Goal: Contribute content

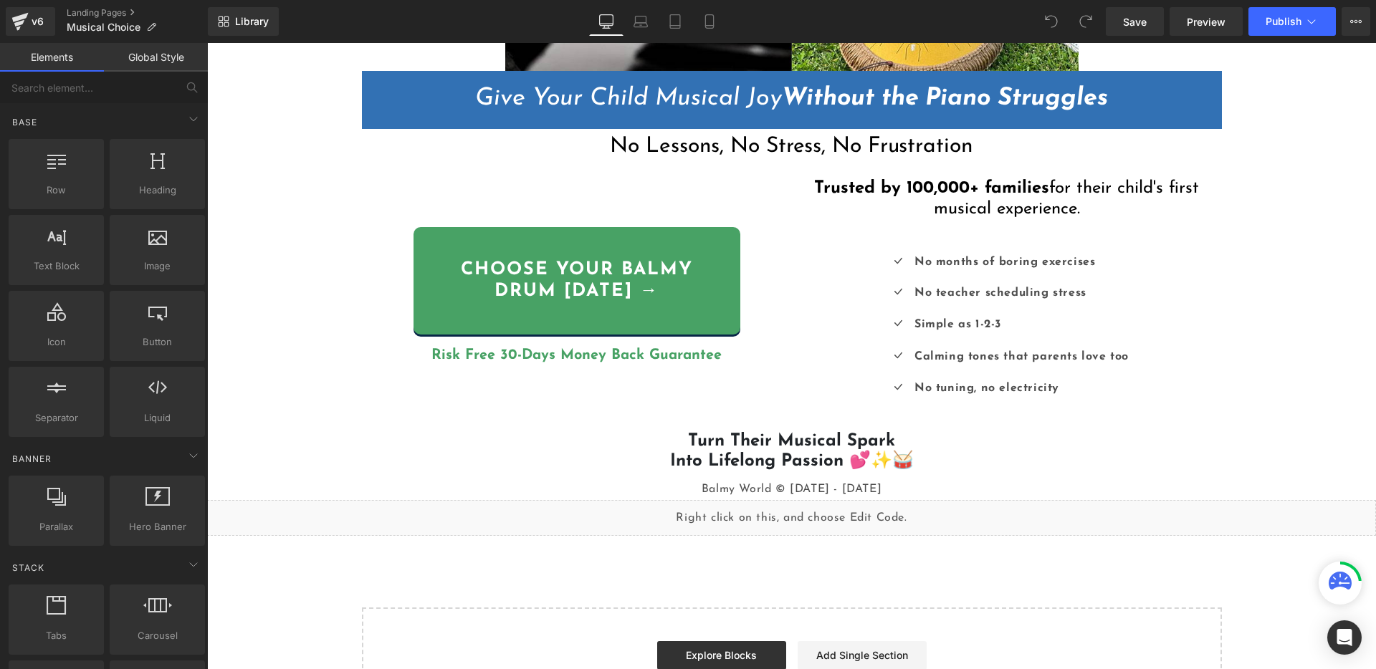
scroll to position [516, 0]
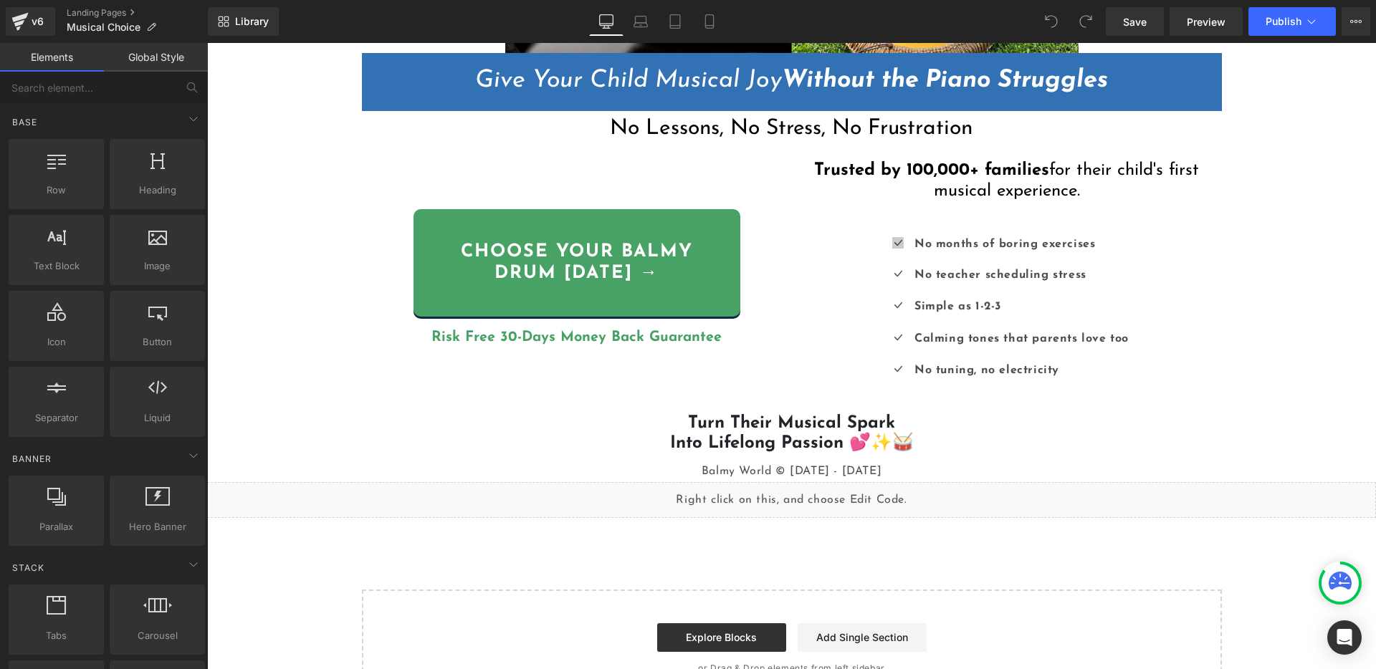
click at [891, 240] on div "Icon" at bounding box center [897, 245] width 27 height 23
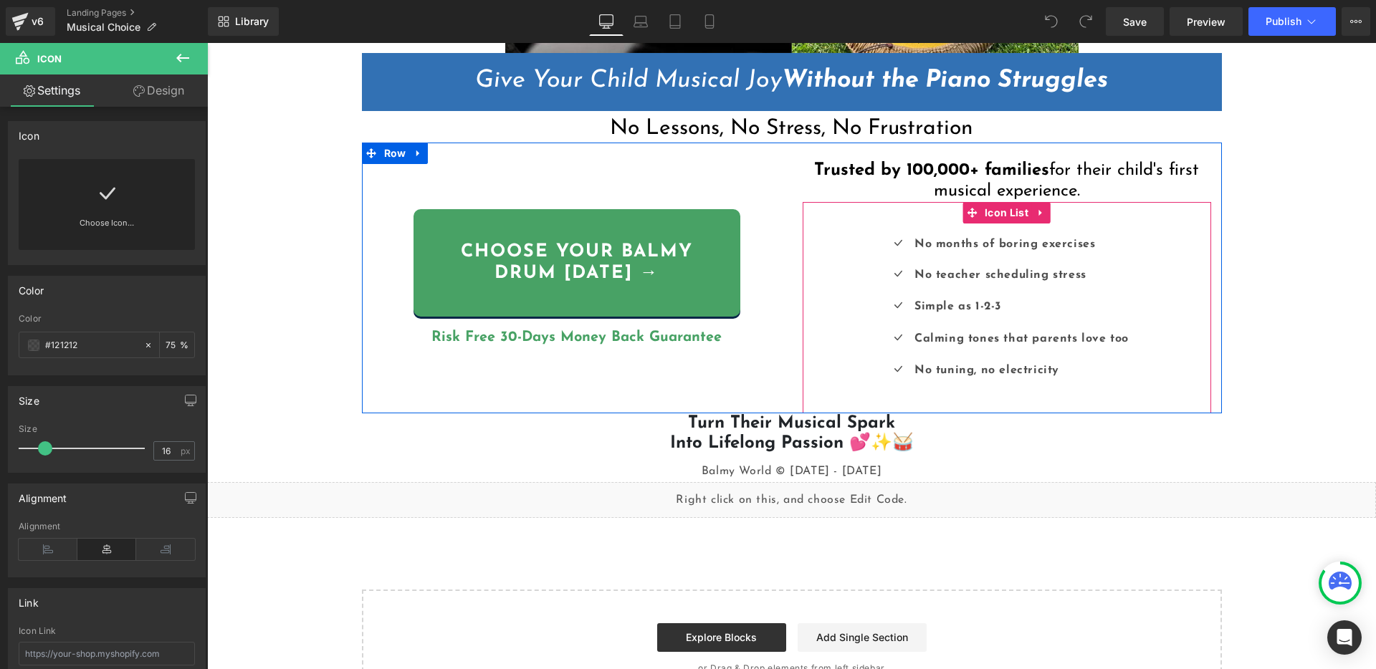
click at [964, 248] on strong "No months of boring exercises" at bounding box center [1004, 244] width 181 height 11
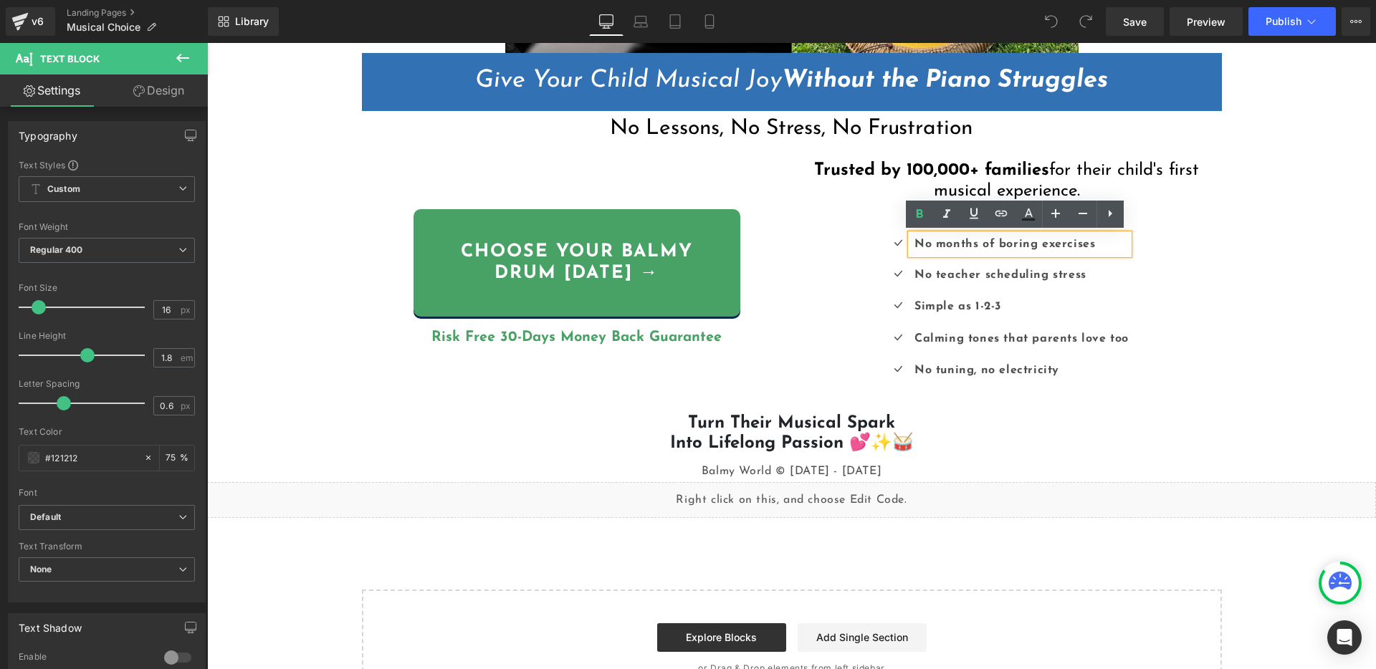
click at [980, 245] on strong "No months of boring exercises" at bounding box center [1004, 244] width 181 height 11
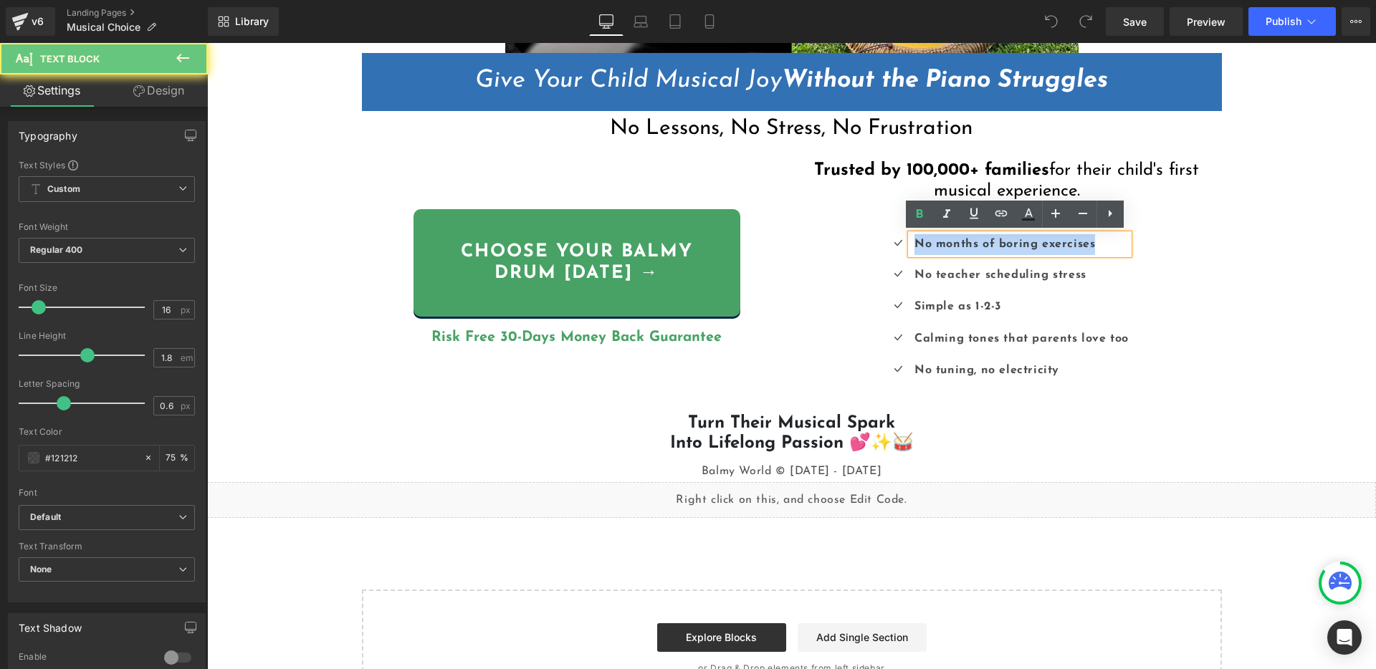
click at [980, 245] on strong "No months of boring exercises" at bounding box center [1004, 244] width 181 height 11
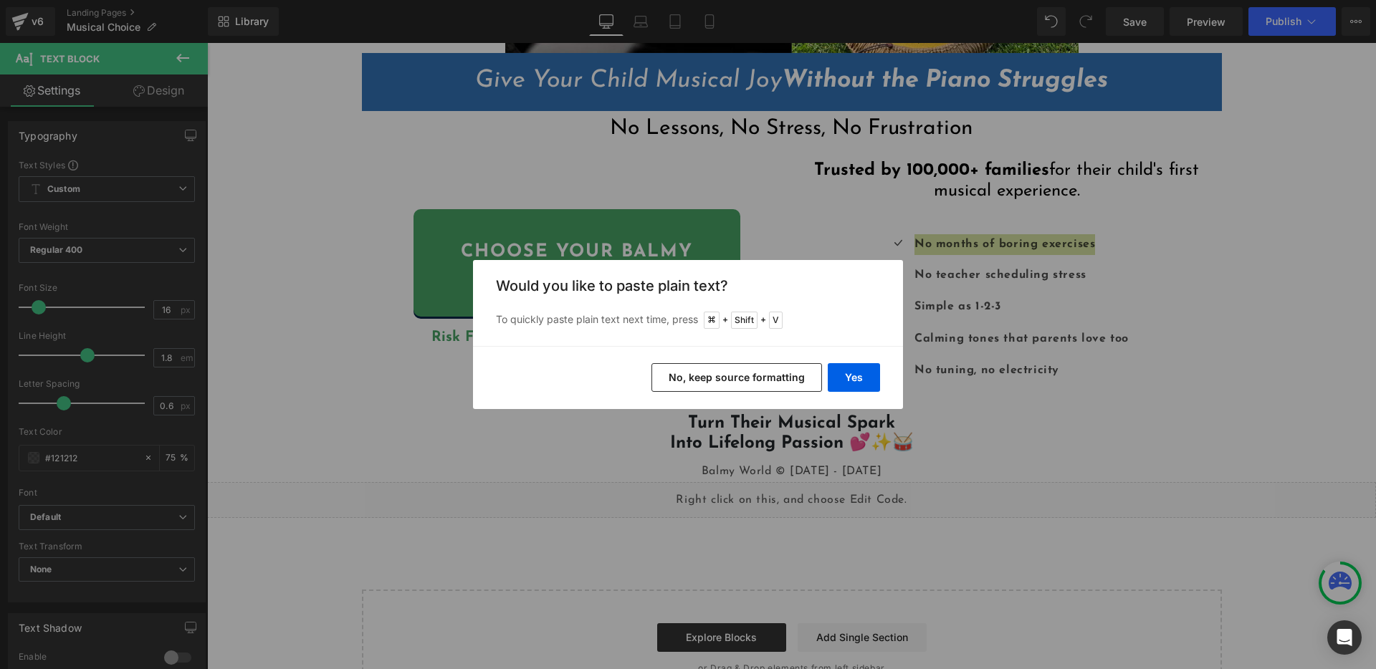
click at [769, 377] on button "No, keep source formatting" at bounding box center [736, 377] width 171 height 29
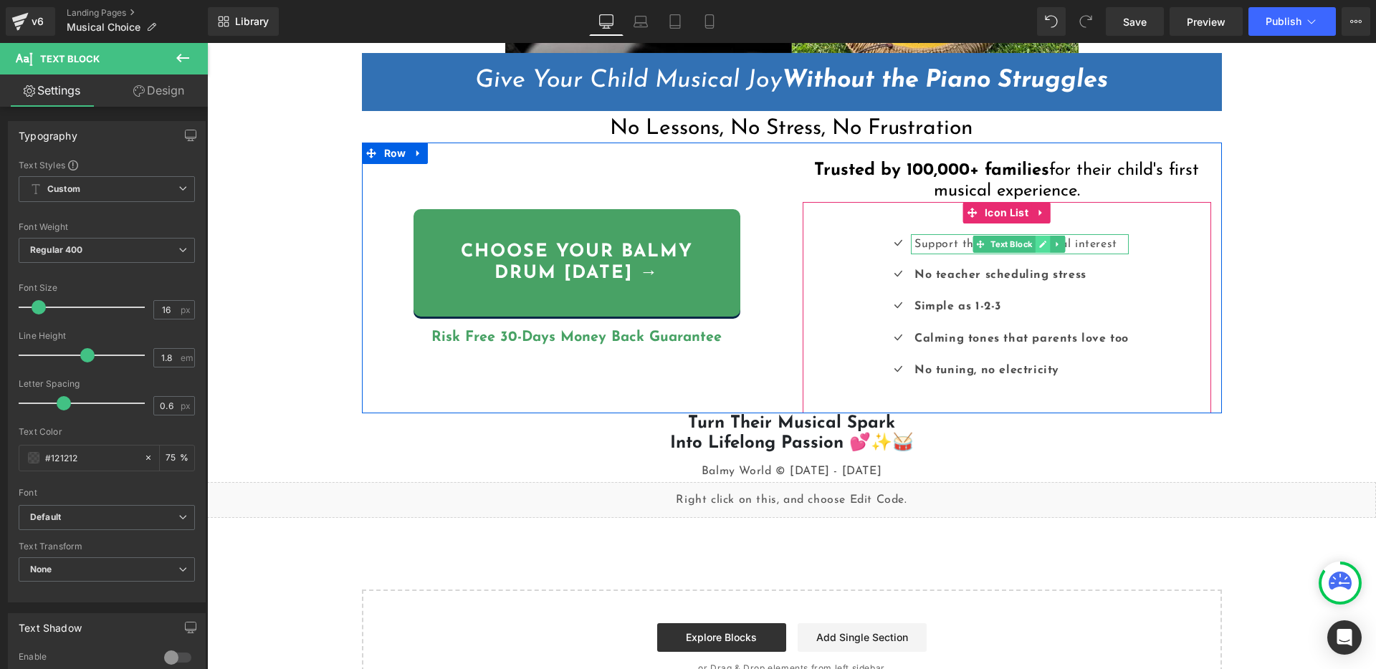
click at [1035, 243] on link at bounding box center [1042, 244] width 15 height 17
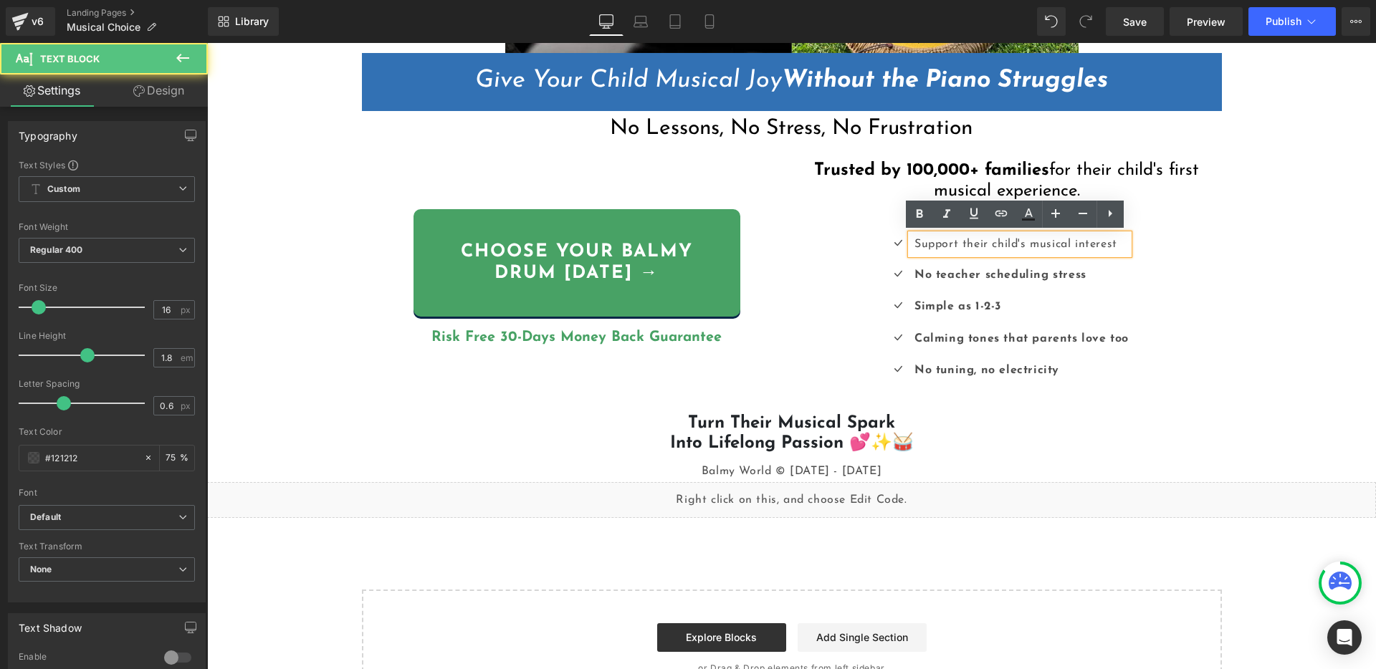
click at [988, 244] on p "Support their child's musical interest" at bounding box center [1021, 244] width 214 height 21
click at [973, 243] on p "Support their child's musical interest" at bounding box center [1021, 244] width 214 height 21
click at [974, 243] on p "Support their child's musical interest" at bounding box center [1021, 244] width 214 height 21
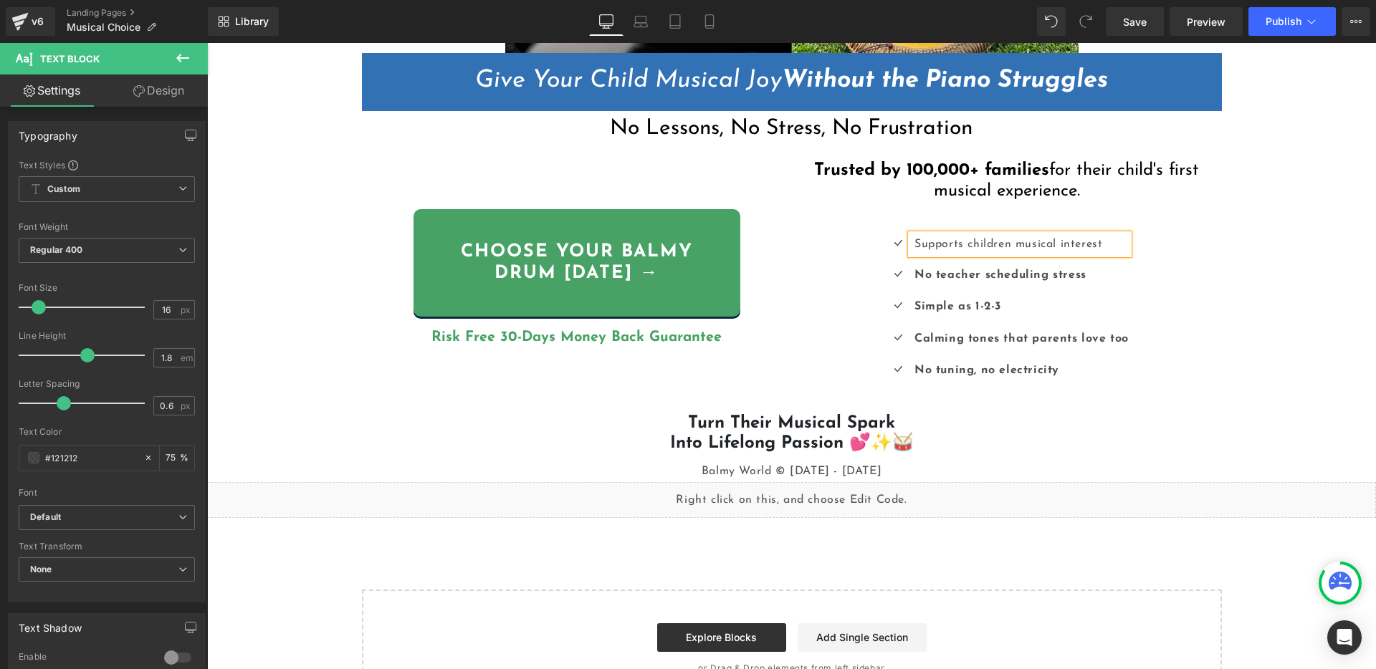
click at [962, 244] on p "Supports children musical interest" at bounding box center [1021, 244] width 214 height 21
click at [972, 279] on span at bounding box center [979, 275] width 15 height 17
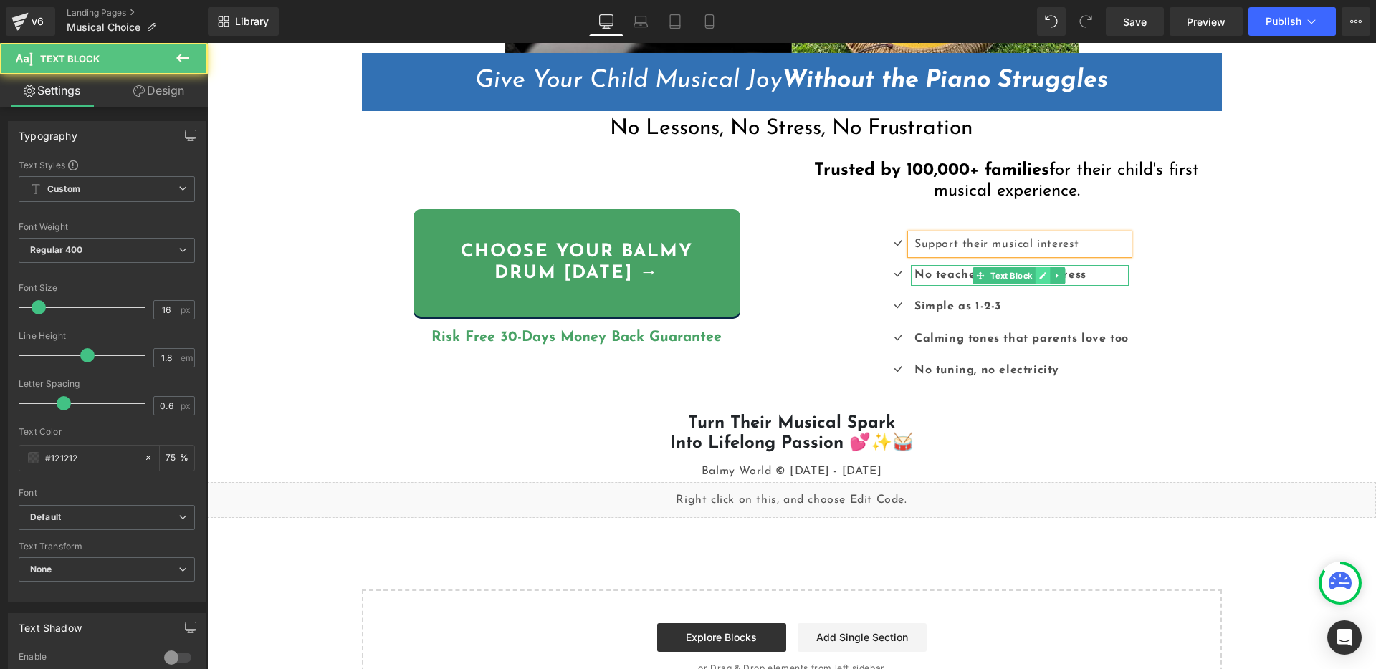
click at [1039, 277] on icon at bounding box center [1042, 275] width 7 height 7
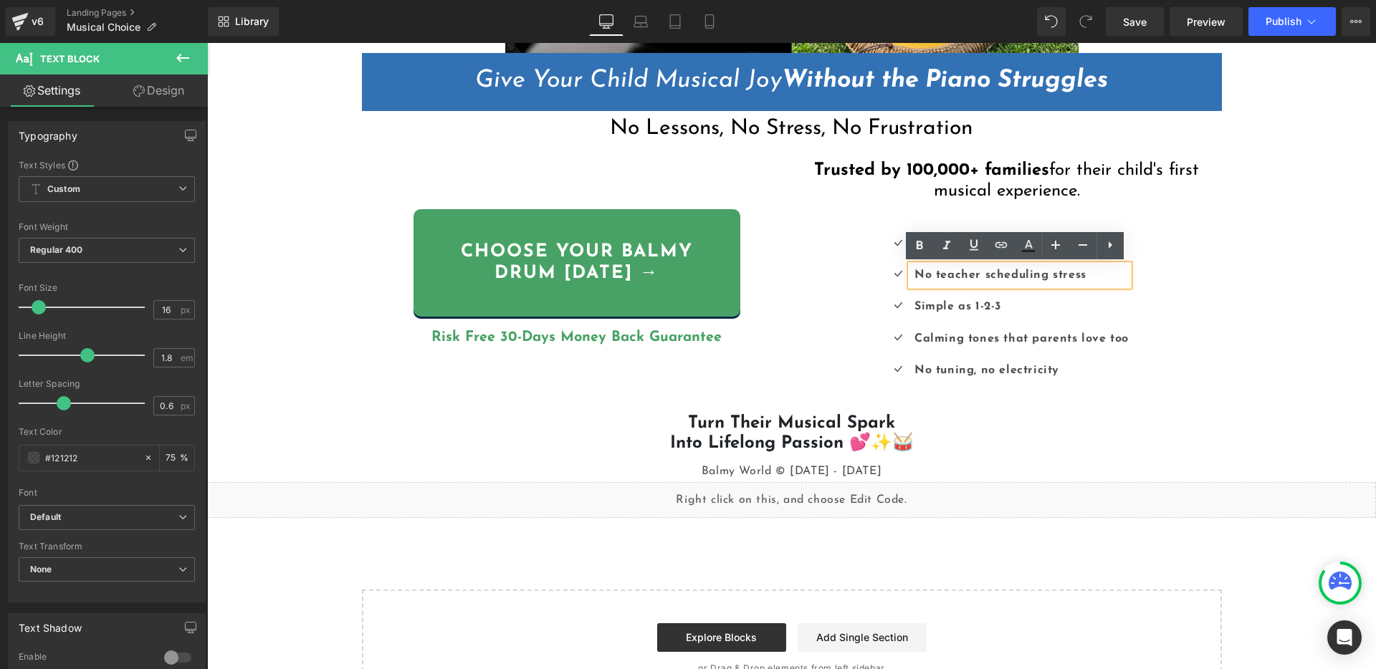
click at [1016, 274] on b "No teacher scheduling stress" at bounding box center [1000, 274] width 172 height 11
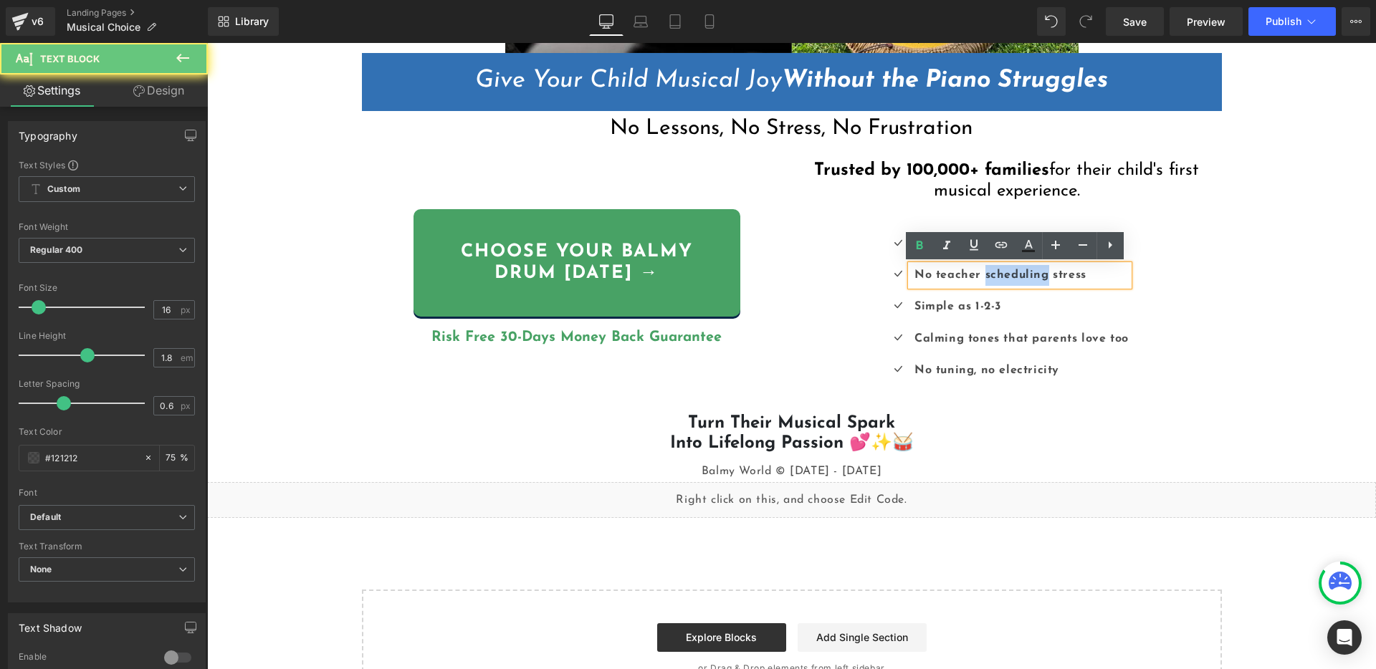
click at [1016, 274] on b "No teacher scheduling stress" at bounding box center [1000, 274] width 172 height 11
click at [945, 275] on b "No teacher scheduling stress" at bounding box center [1000, 274] width 172 height 11
click at [914, 274] on b "No teacher scheduling stress" at bounding box center [1000, 274] width 172 height 11
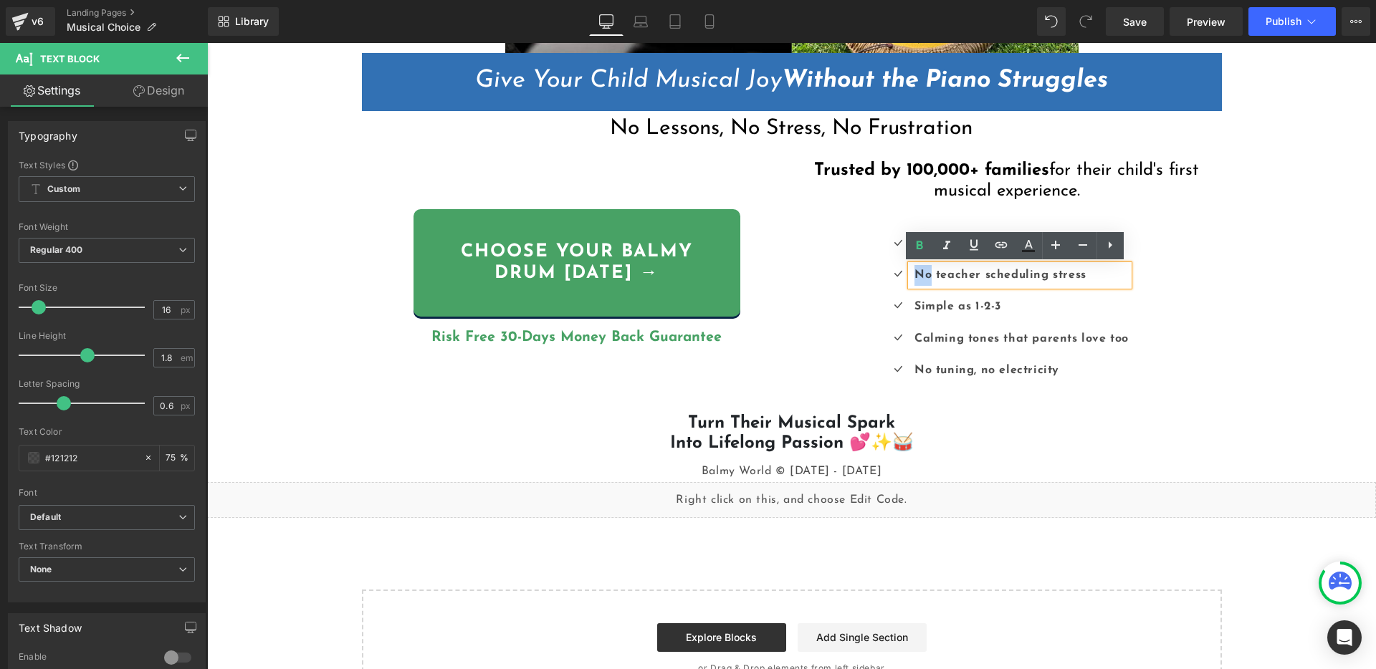
drag, startPoint x: 927, startPoint y: 275, endPoint x: 908, endPoint y: 275, distance: 18.6
click at [911, 275] on div "No teacher scheduling stress" at bounding box center [1020, 275] width 218 height 21
click at [1038, 244] on icon at bounding box center [1042, 244] width 8 height 9
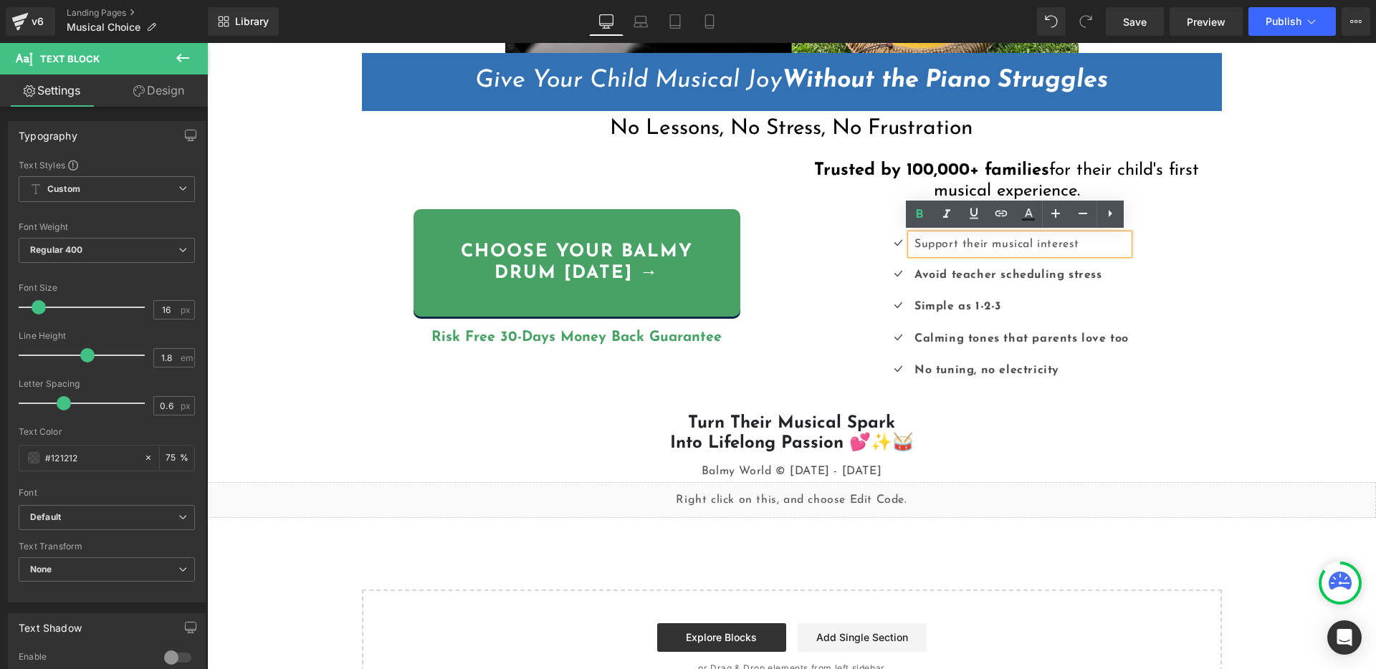
click at [1010, 244] on p "Support their musical interest" at bounding box center [1021, 244] width 214 height 21
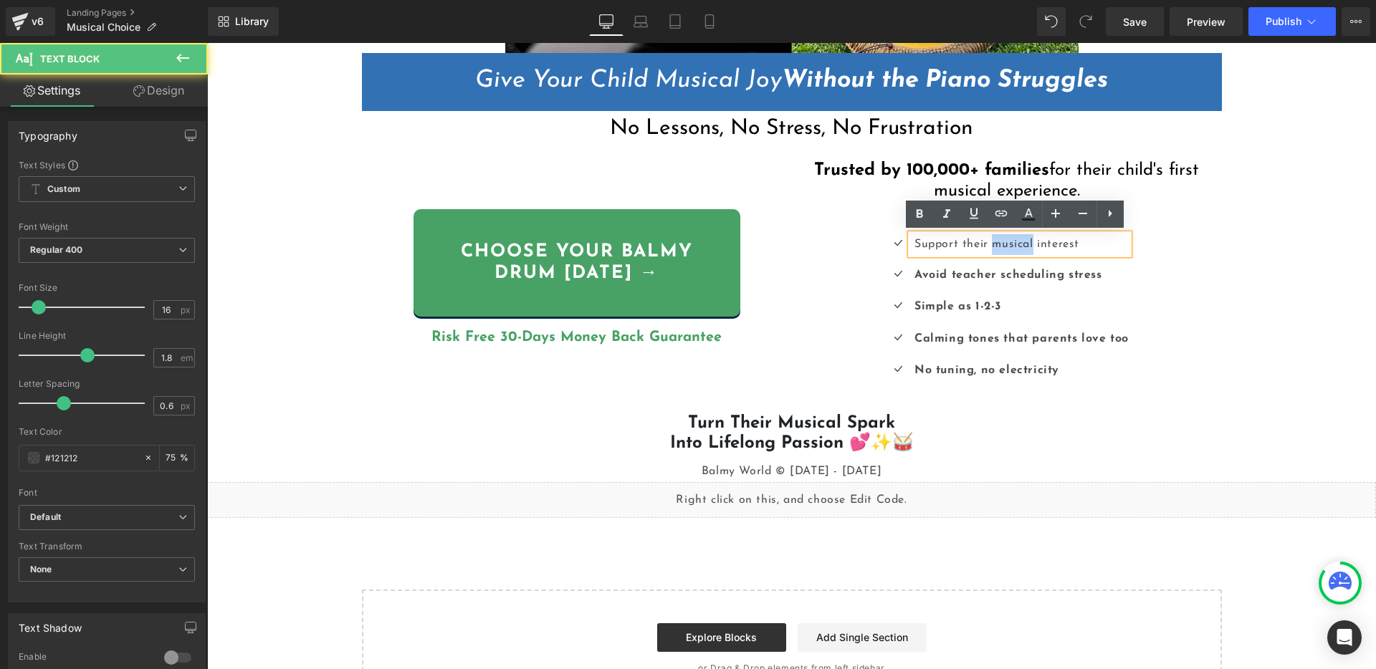
click at [1010, 244] on p "Support their musical interest" at bounding box center [1021, 244] width 214 height 21
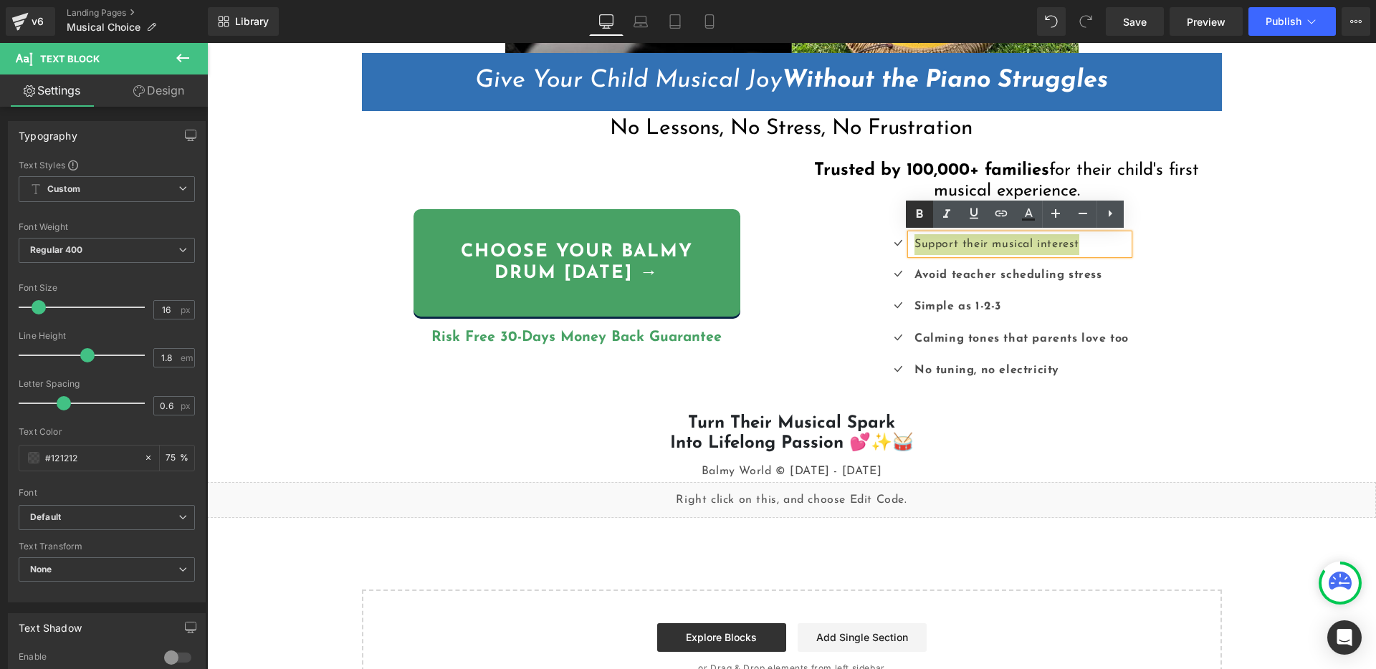
click at [917, 214] on icon at bounding box center [919, 213] width 6 height 9
click at [1035, 277] on link at bounding box center [1042, 275] width 15 height 17
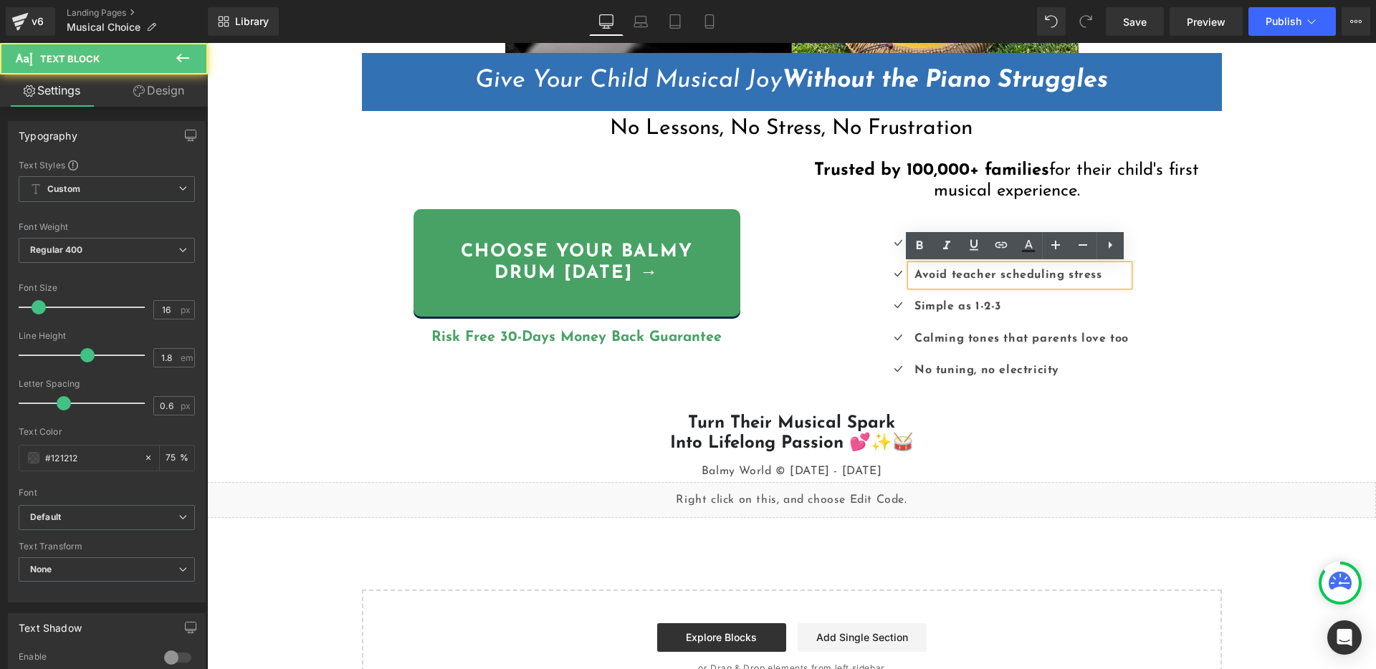
click at [1036, 277] on b "Avoid teacher scheduling stress" at bounding box center [1008, 274] width 188 height 11
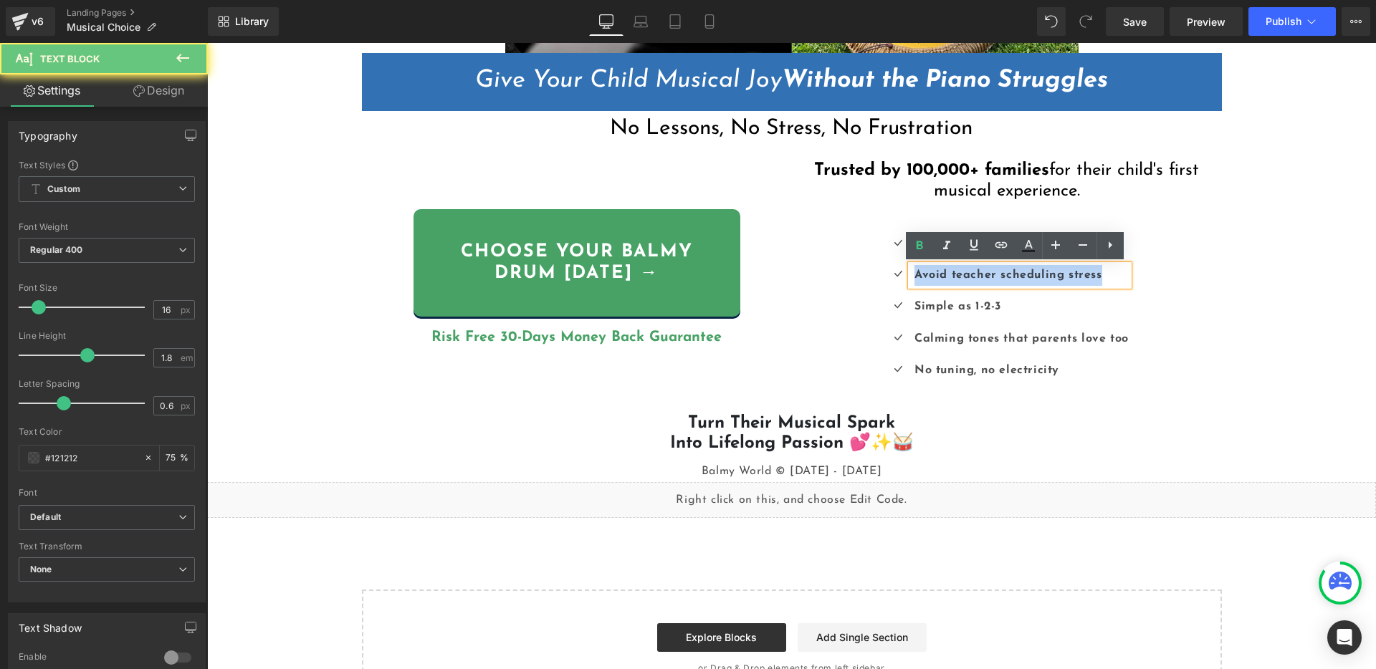
click at [1036, 277] on b "Avoid teacher scheduling stress" at bounding box center [1008, 274] width 188 height 11
click at [982, 305] on span at bounding box center [981, 307] width 15 height 17
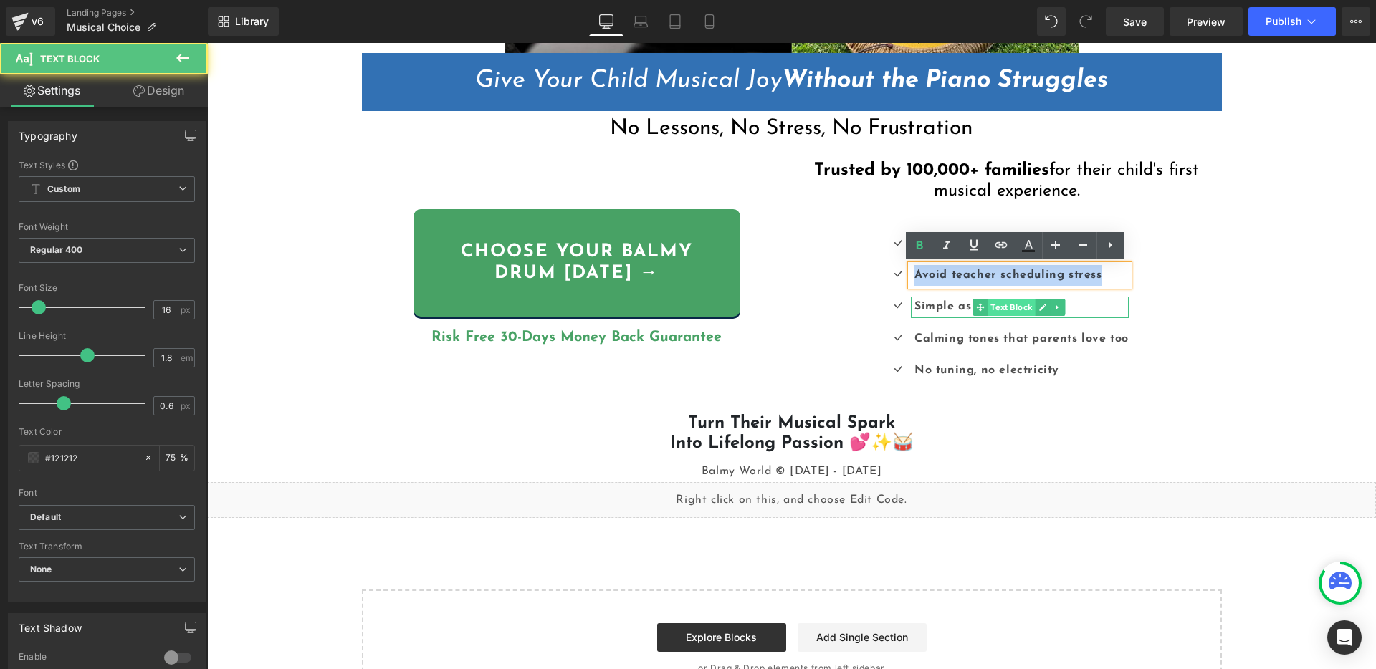
click at [1013, 307] on span "Text Block" at bounding box center [1010, 307] width 47 height 17
click at [1040, 305] on icon at bounding box center [1042, 307] width 7 height 7
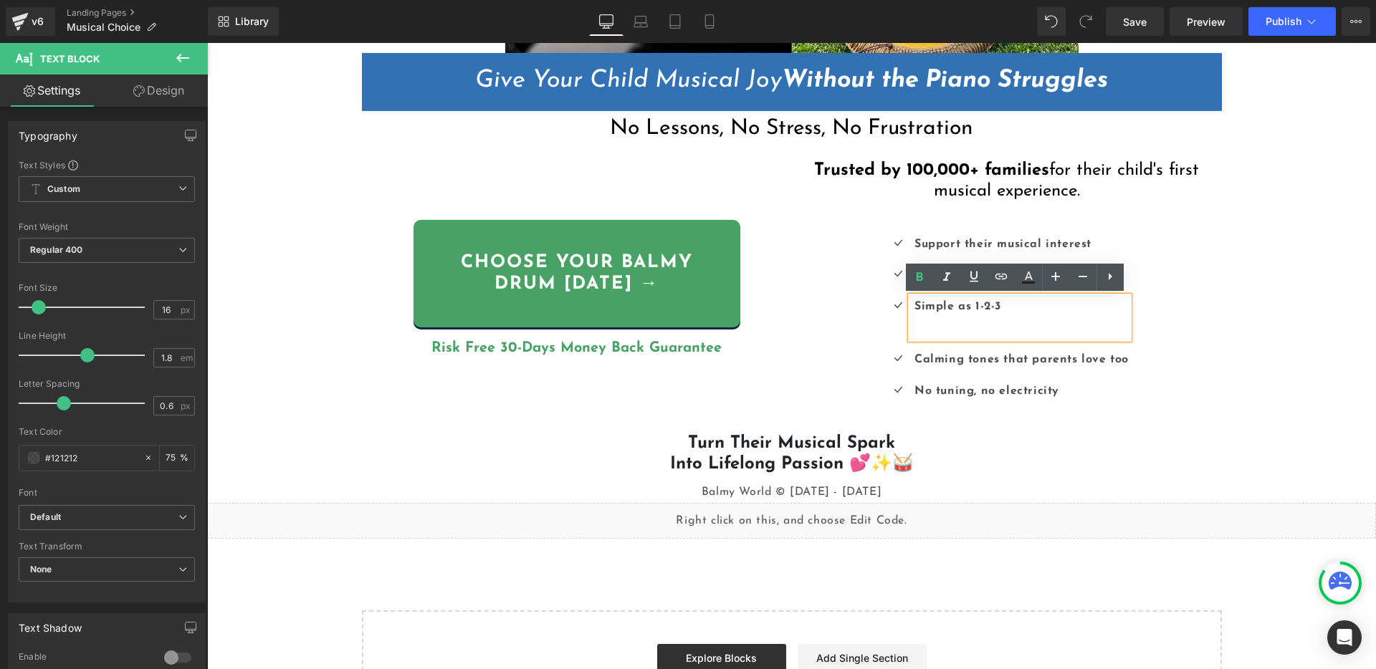
click at [989, 305] on b "Simple as 1-2-3" at bounding box center [957, 306] width 87 height 11
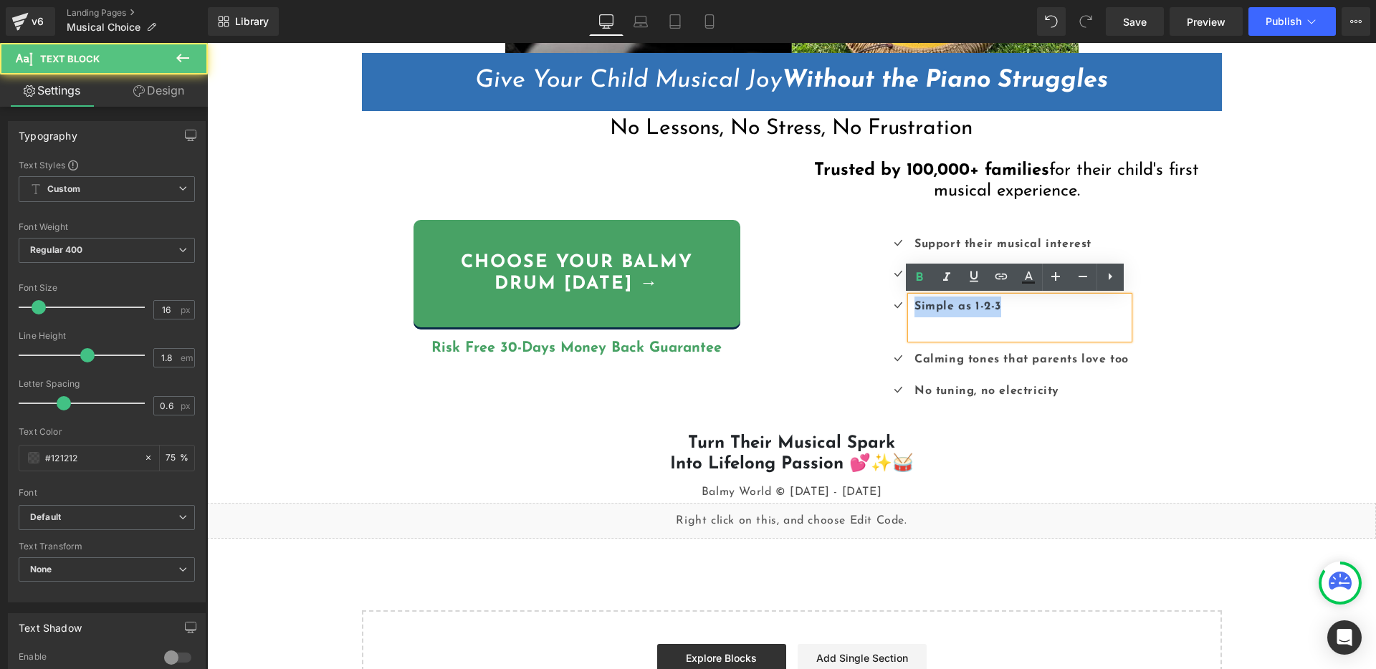
click at [989, 305] on b "Simple as 1-2-3" at bounding box center [957, 306] width 87 height 11
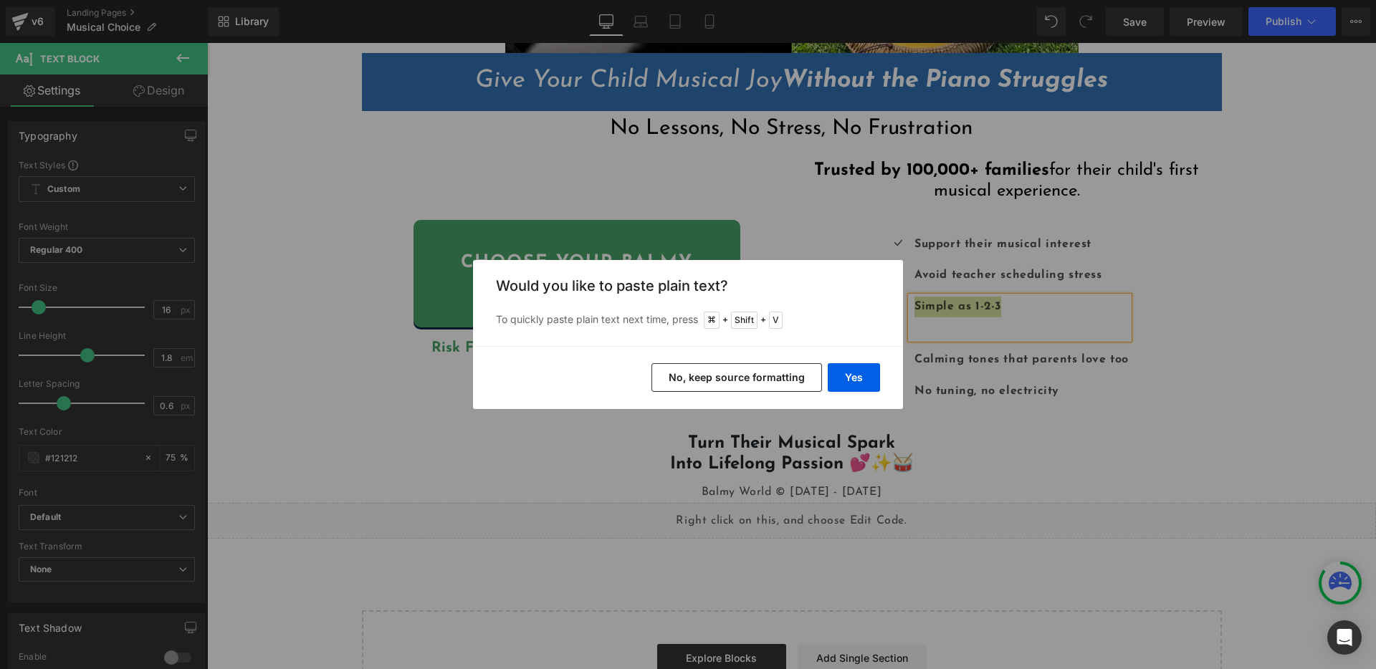
click at [742, 381] on button "No, keep source formatting" at bounding box center [736, 377] width 171 height 29
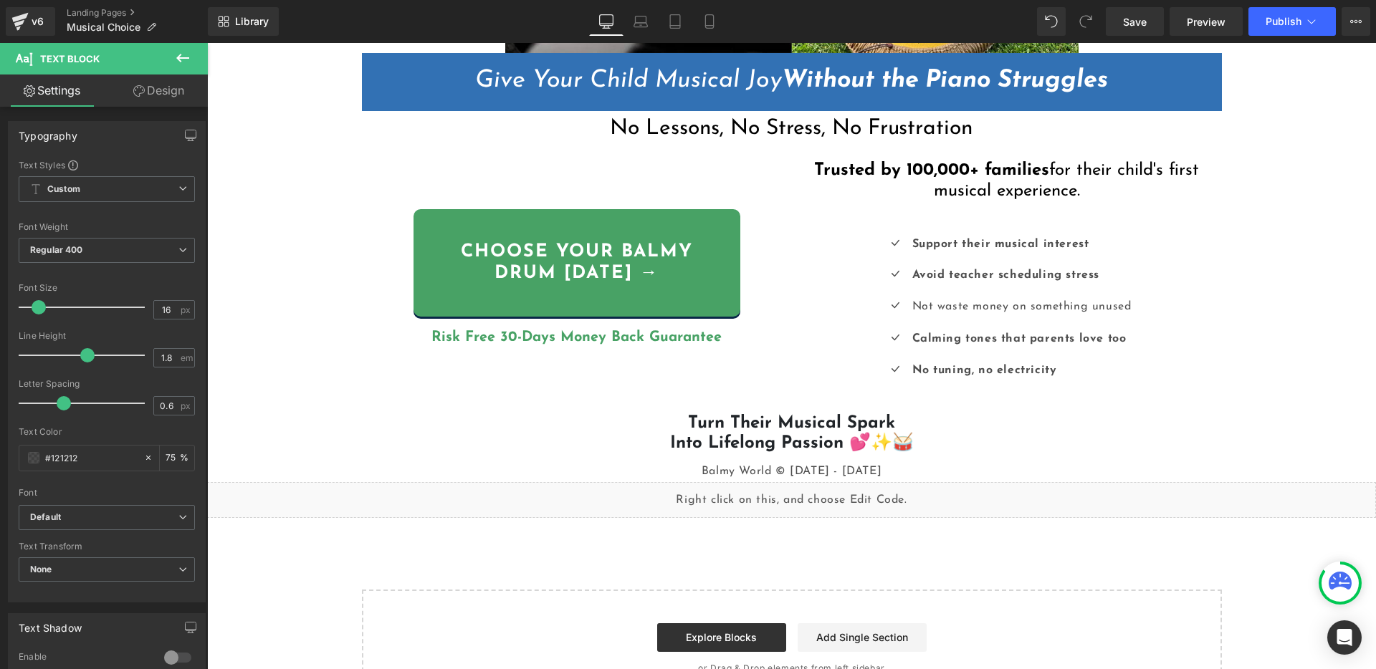
click at [952, 302] on div "Not waste money on something unused" at bounding box center [1020, 307] width 223 height 21
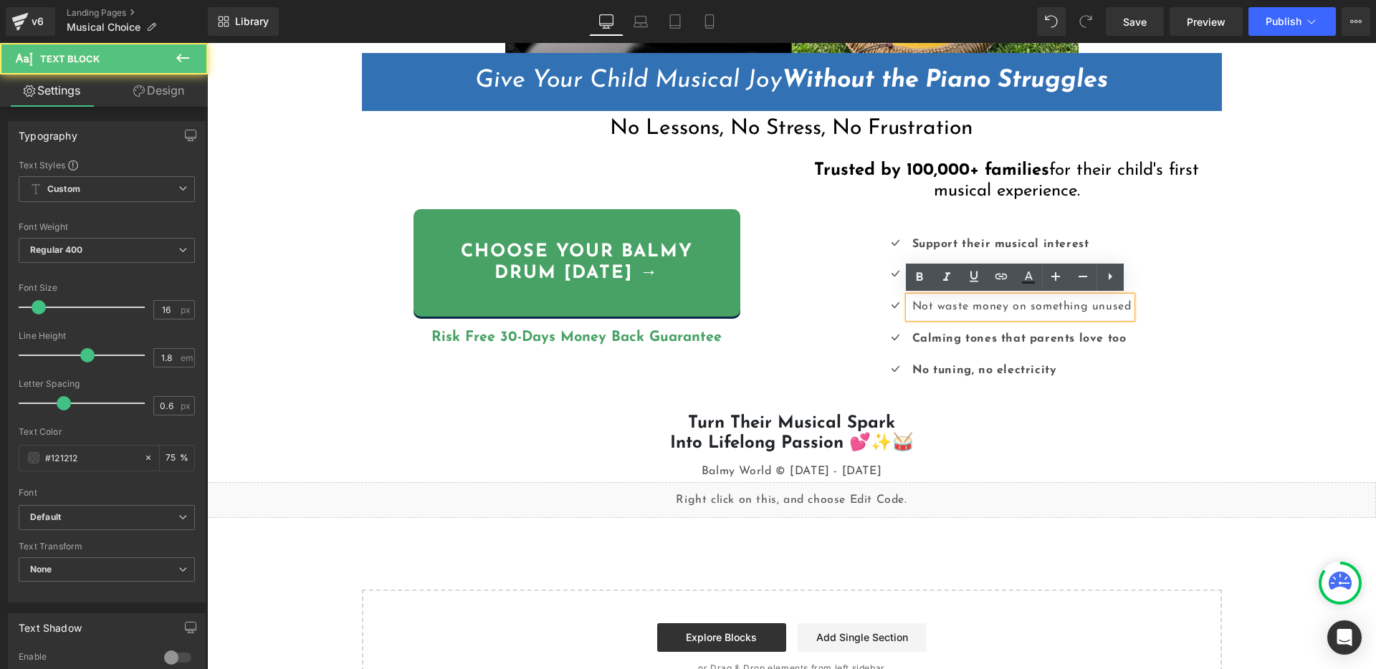
click at [980, 310] on div "Not waste money on something unused" at bounding box center [1020, 307] width 223 height 21
click at [914, 308] on div "Not waste money on something unused" at bounding box center [1020, 307] width 223 height 21
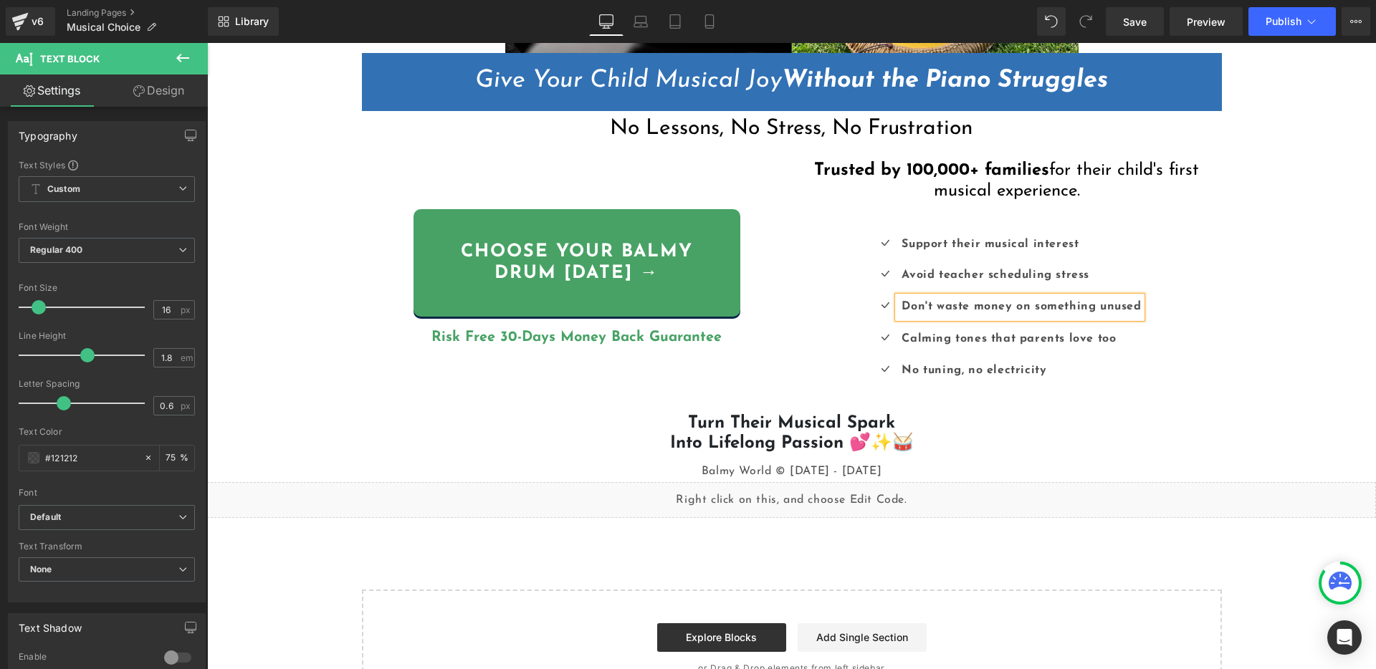
click at [1045, 307] on strong "Don't waste money on something unused" at bounding box center [1020, 306] width 239 height 11
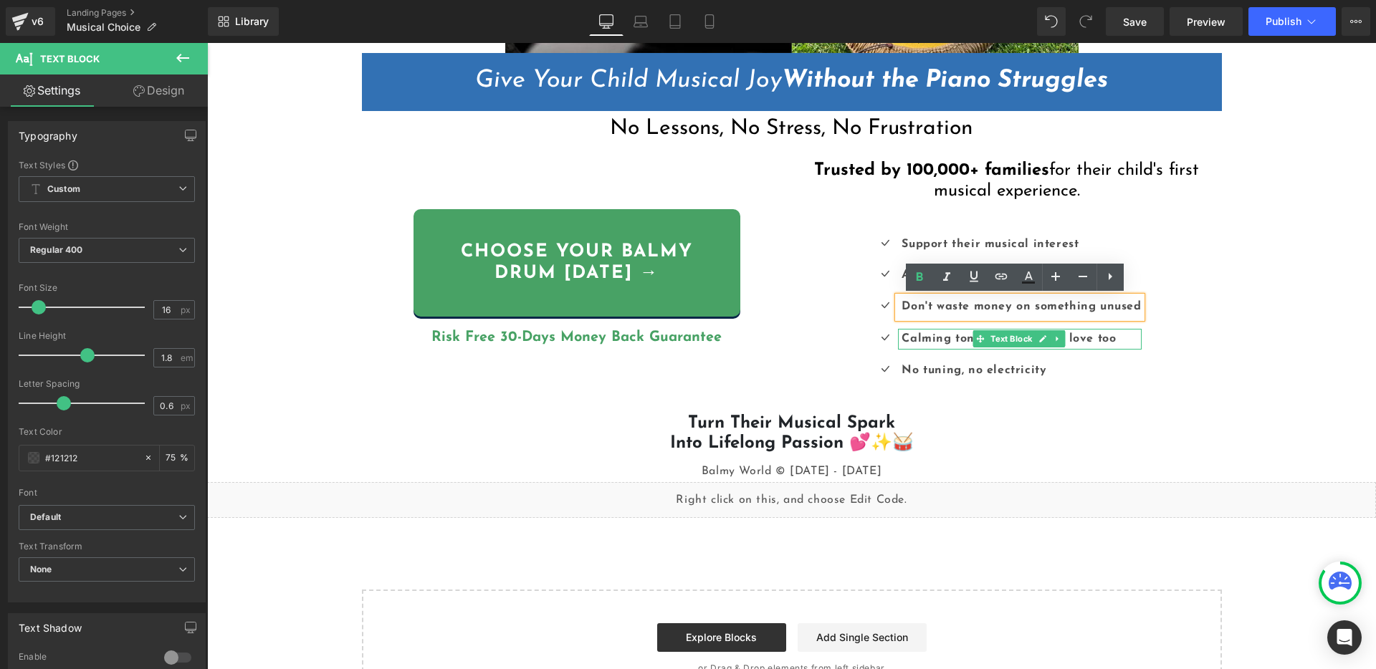
click at [953, 337] on strong "Calming tones that parents love too" at bounding box center [1008, 338] width 214 height 11
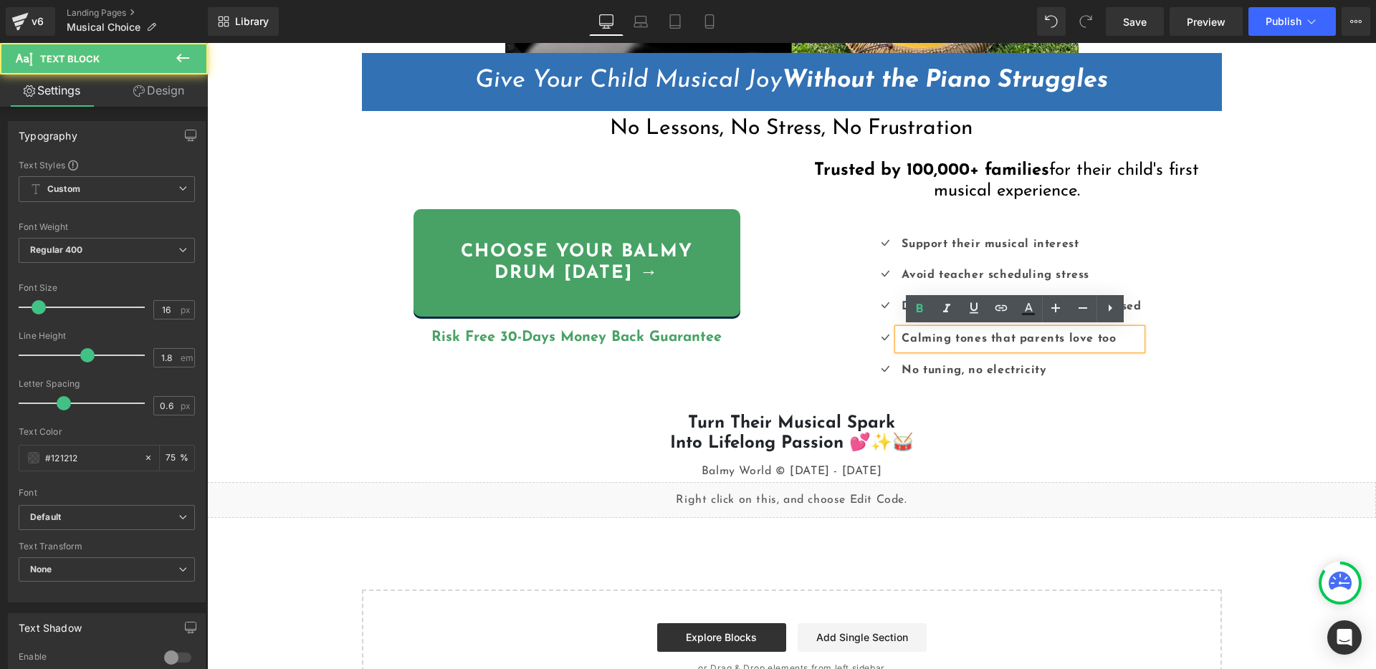
click at [1002, 341] on strong "Calming tones that parents love too" at bounding box center [1008, 338] width 214 height 11
click at [1023, 340] on strong "Calming tones that parents love too" at bounding box center [1008, 338] width 214 height 11
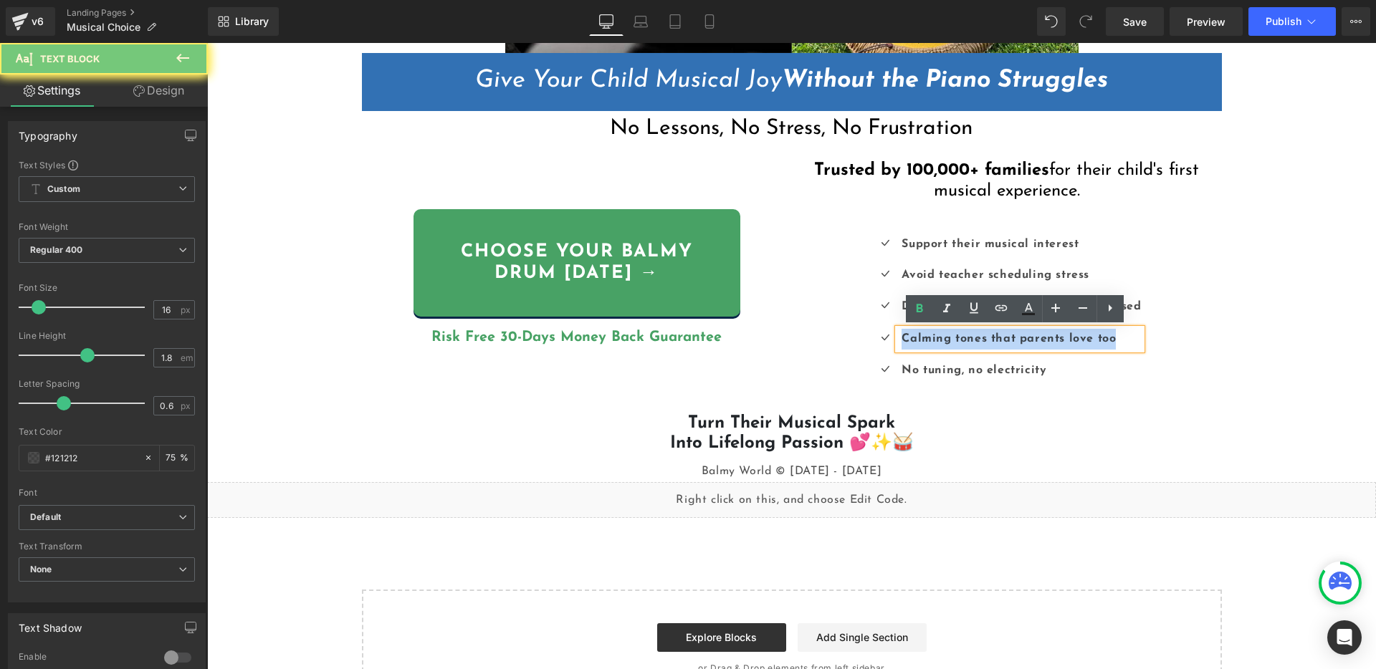
click at [1023, 340] on strong "Calming tones that parents love too" at bounding box center [1008, 338] width 214 height 11
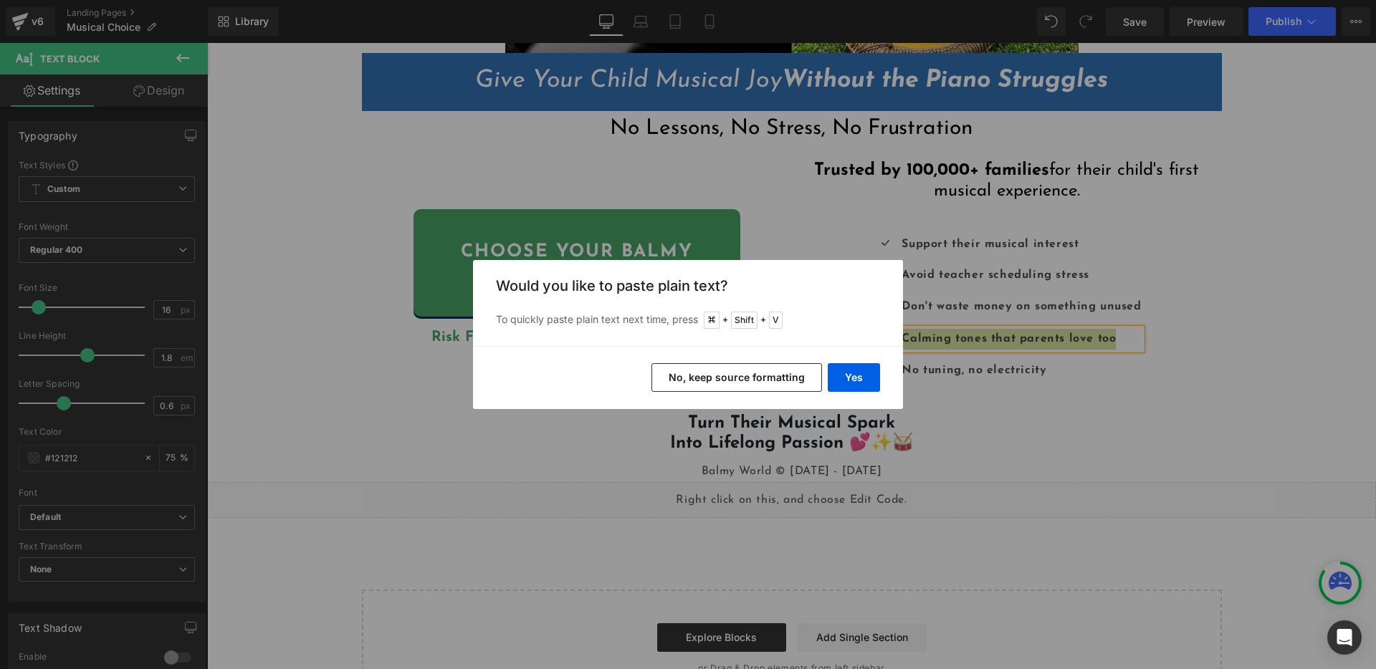
click at [775, 371] on button "No, keep source formatting" at bounding box center [736, 377] width 171 height 29
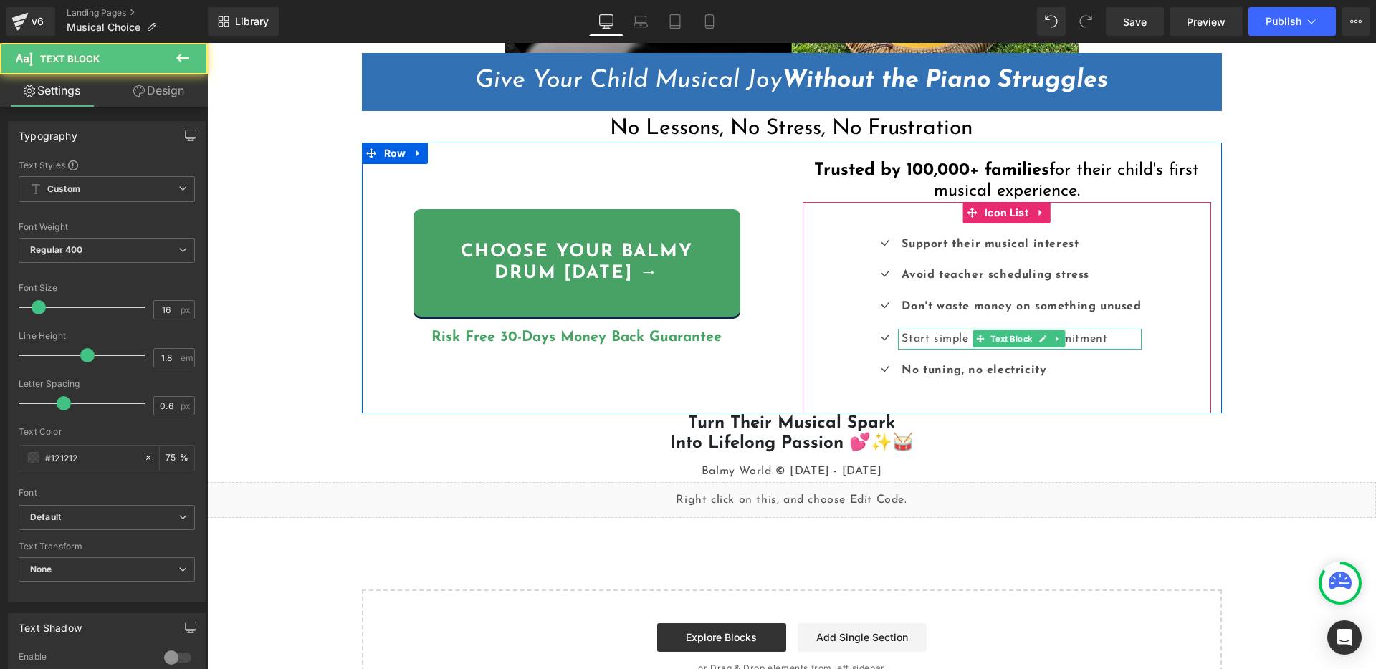
click at [948, 340] on p "Start simple without big commitment" at bounding box center [1020, 339] width 239 height 21
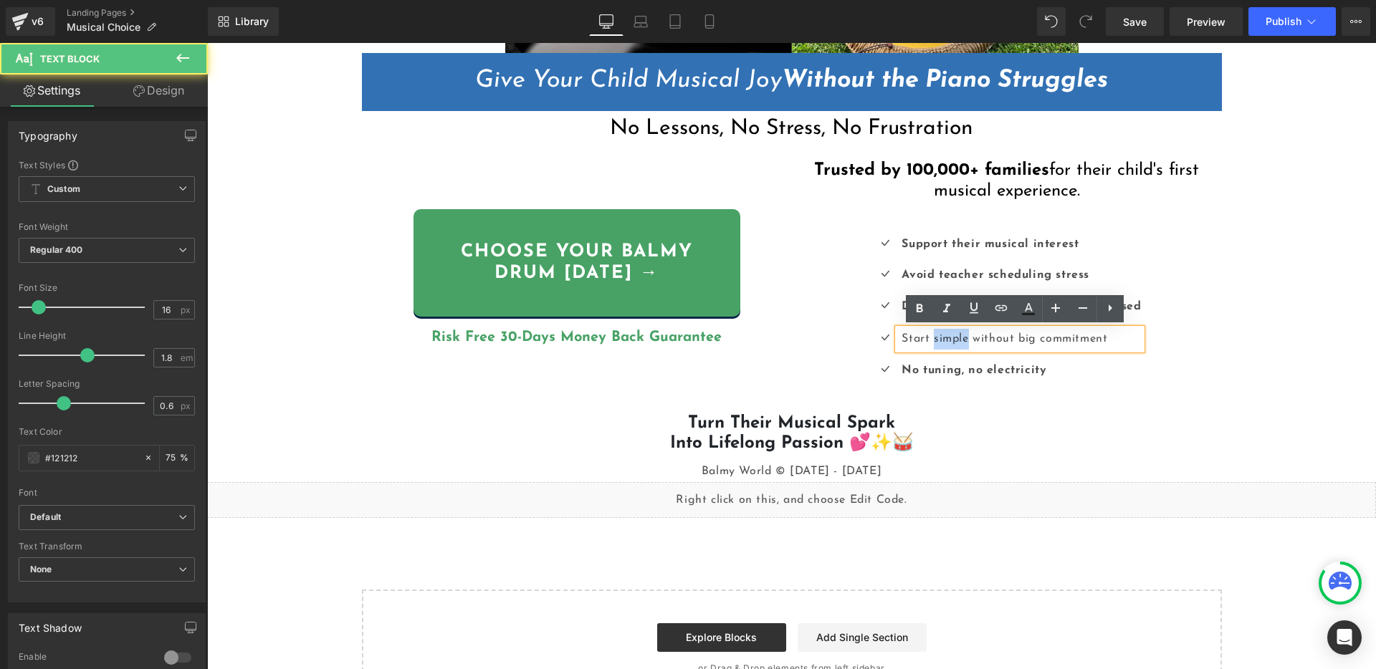
click at [948, 340] on p "Start simple without big commitment" at bounding box center [1020, 339] width 239 height 21
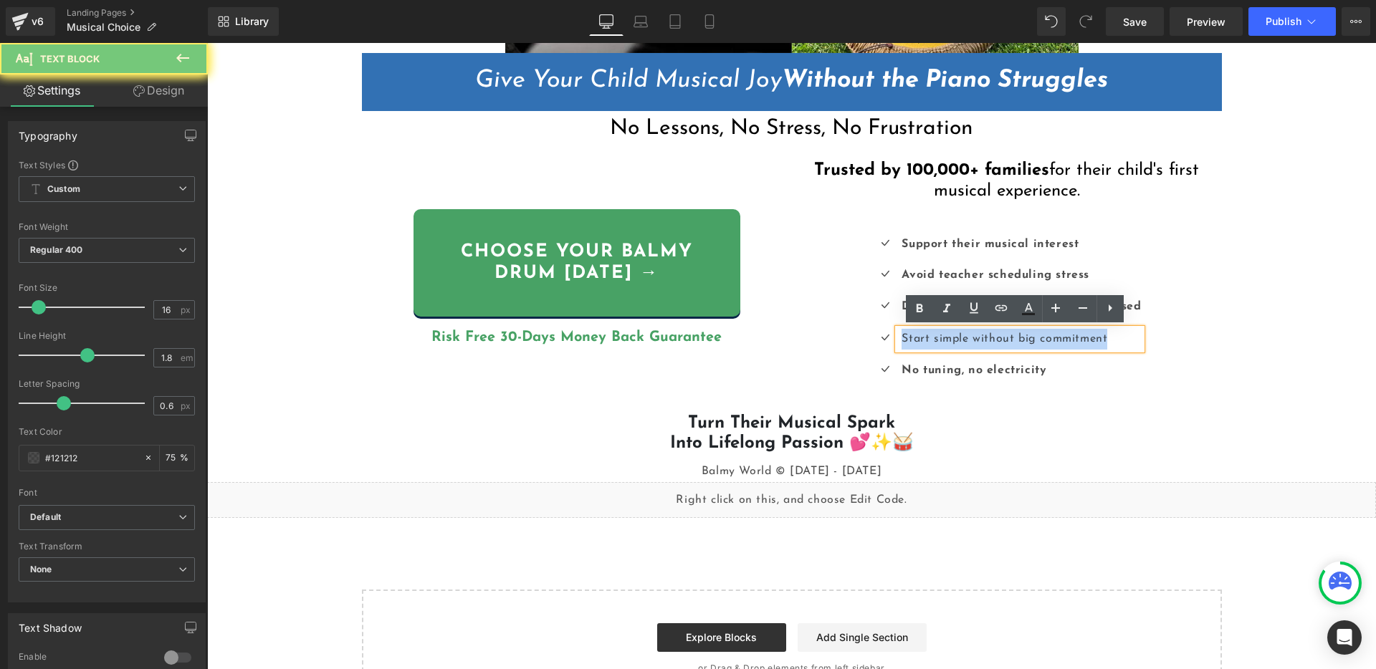
click at [948, 340] on p "Start simple without big commitment" at bounding box center [1020, 339] width 239 height 21
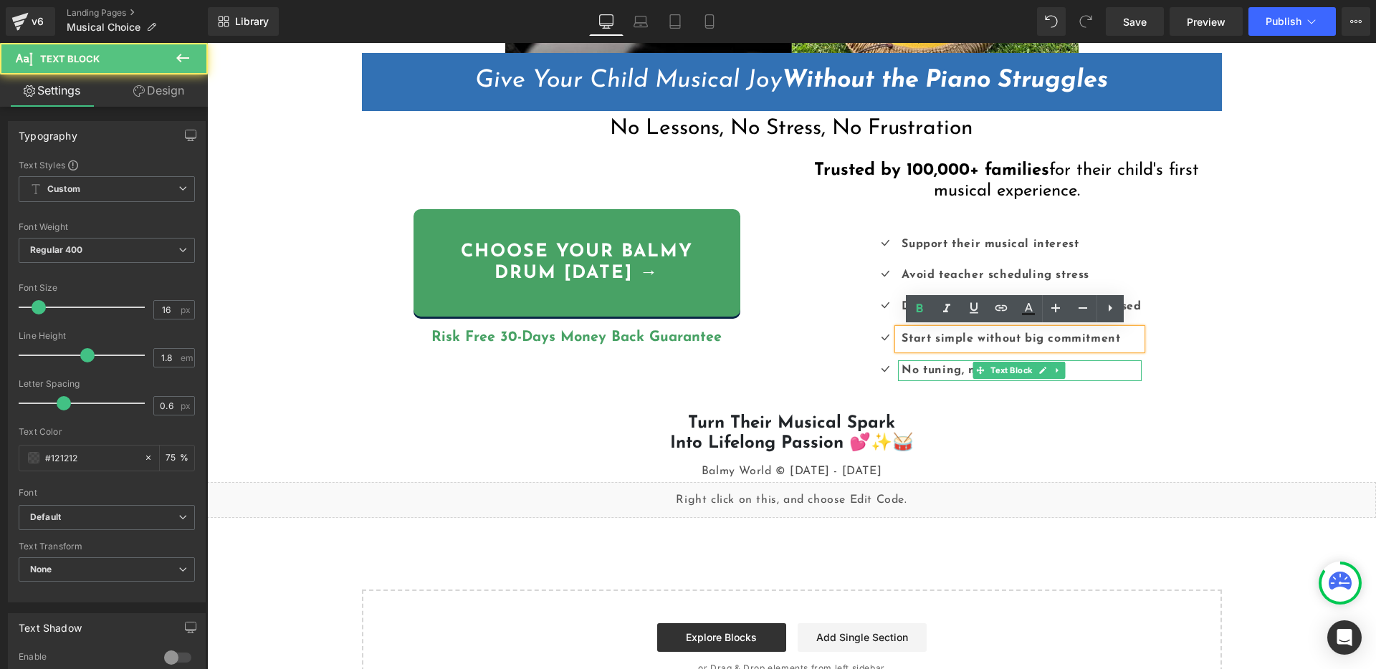
click at [965, 368] on strong "No tuning, no electricity" at bounding box center [973, 370] width 145 height 11
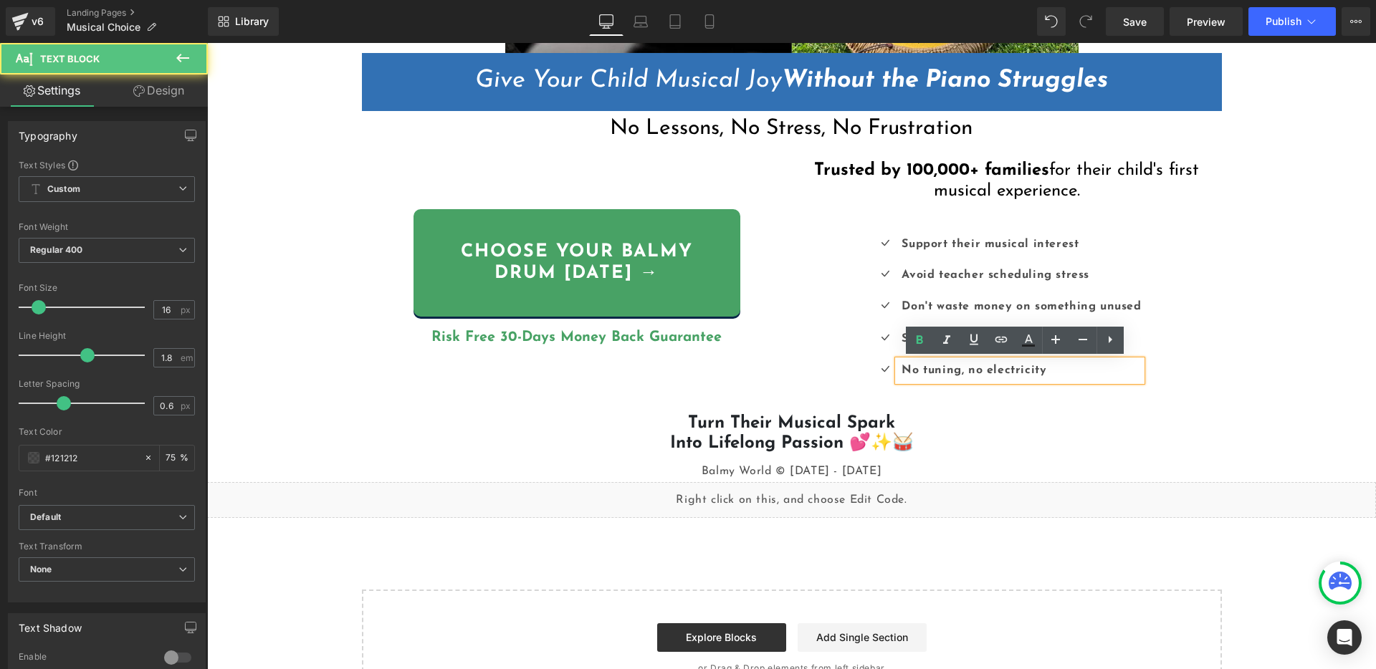
click at [1008, 372] on strong "No tuning, no electricity" at bounding box center [973, 370] width 145 height 11
click at [1000, 367] on strong "No tuning, no electricity" at bounding box center [973, 370] width 145 height 11
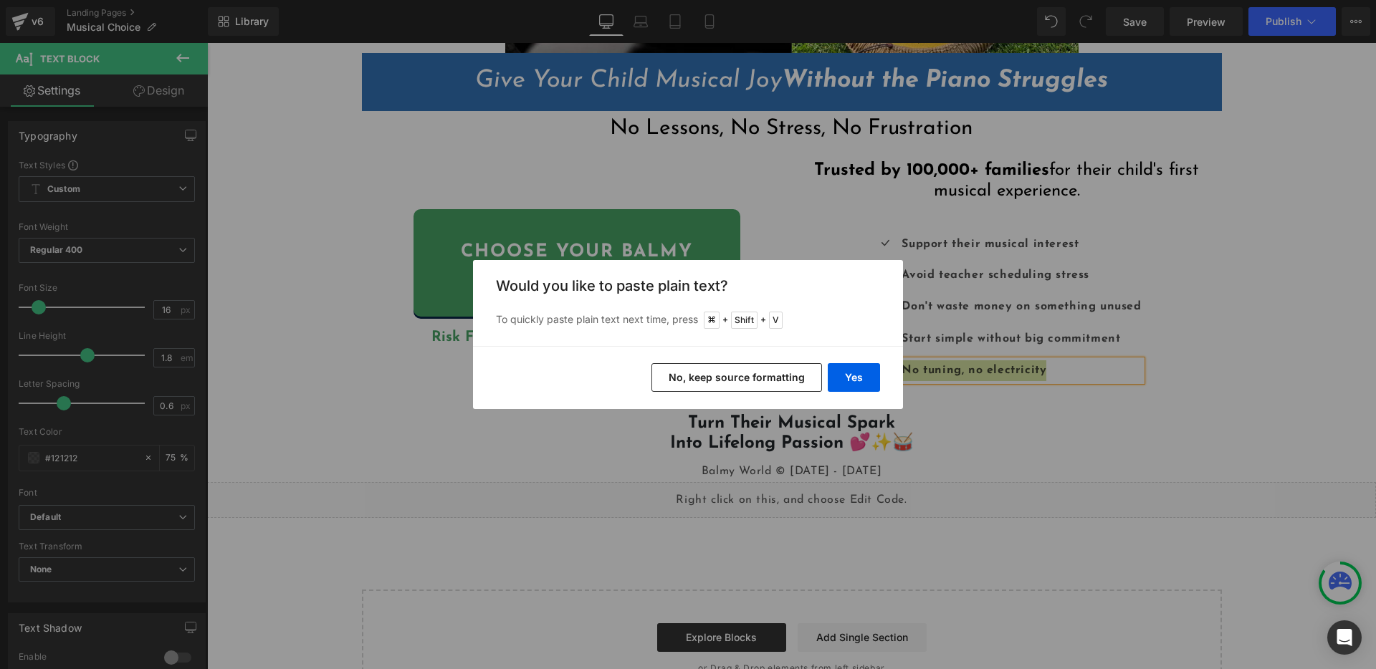
drag, startPoint x: 763, startPoint y: 383, endPoint x: 579, endPoint y: 339, distance: 189.3
click at [763, 383] on button "No, keep source formatting" at bounding box center [736, 377] width 171 height 29
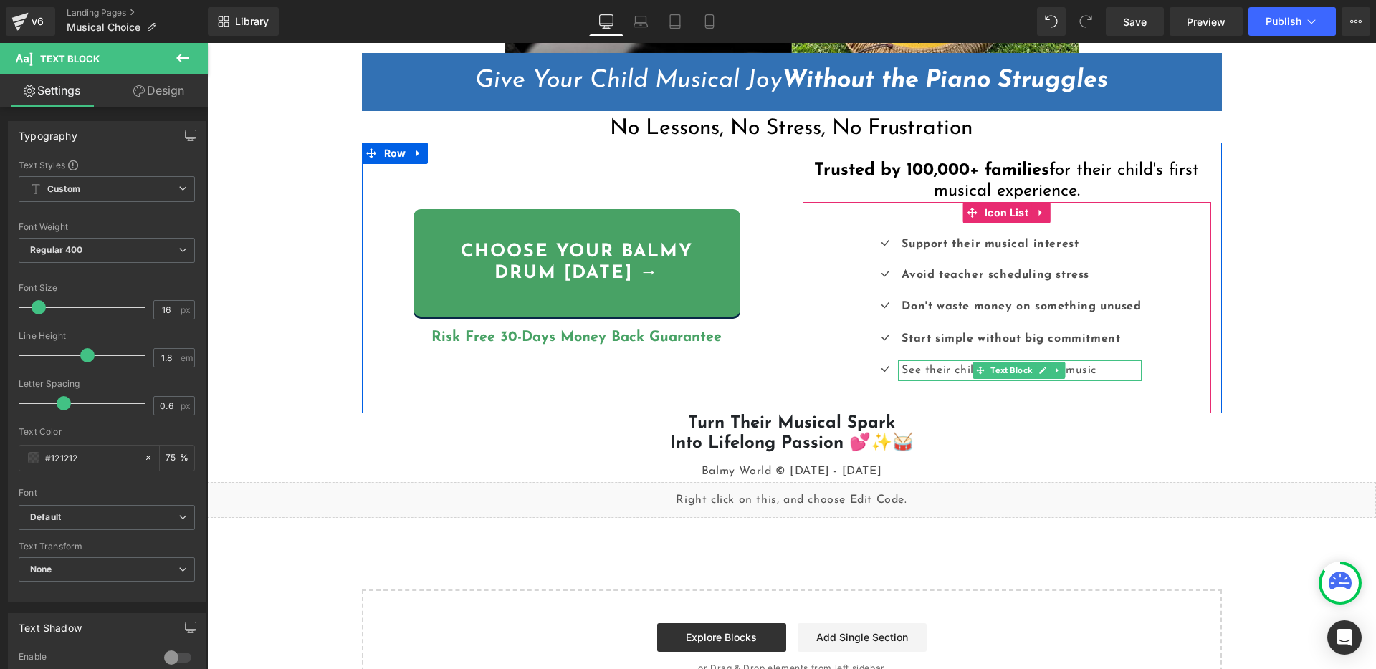
click at [911, 366] on p "See their child actually enjoy music" at bounding box center [1020, 370] width 239 height 21
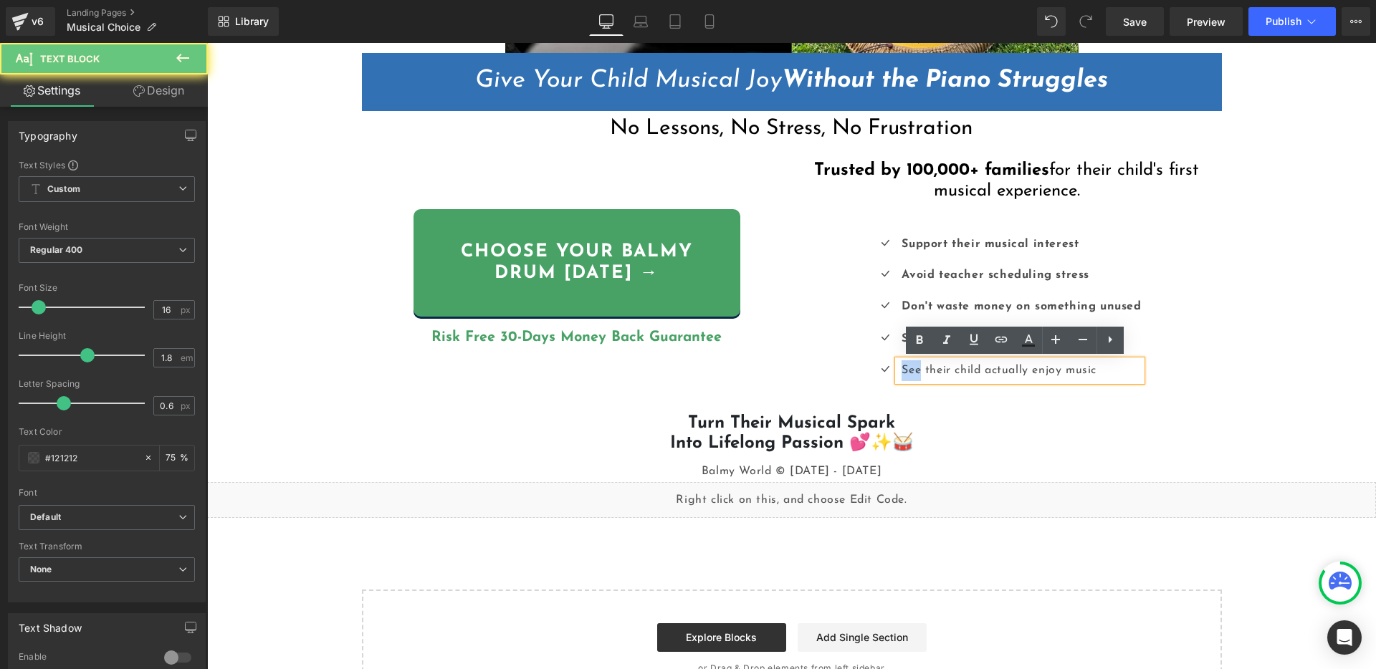
click at [911, 366] on p "See their child actually enjoy music" at bounding box center [1020, 370] width 239 height 21
click at [956, 376] on p "See their child actually enjoy music" at bounding box center [1020, 370] width 239 height 21
click at [931, 371] on strong "See their child actually enjoy music" at bounding box center [1007, 370] width 212 height 11
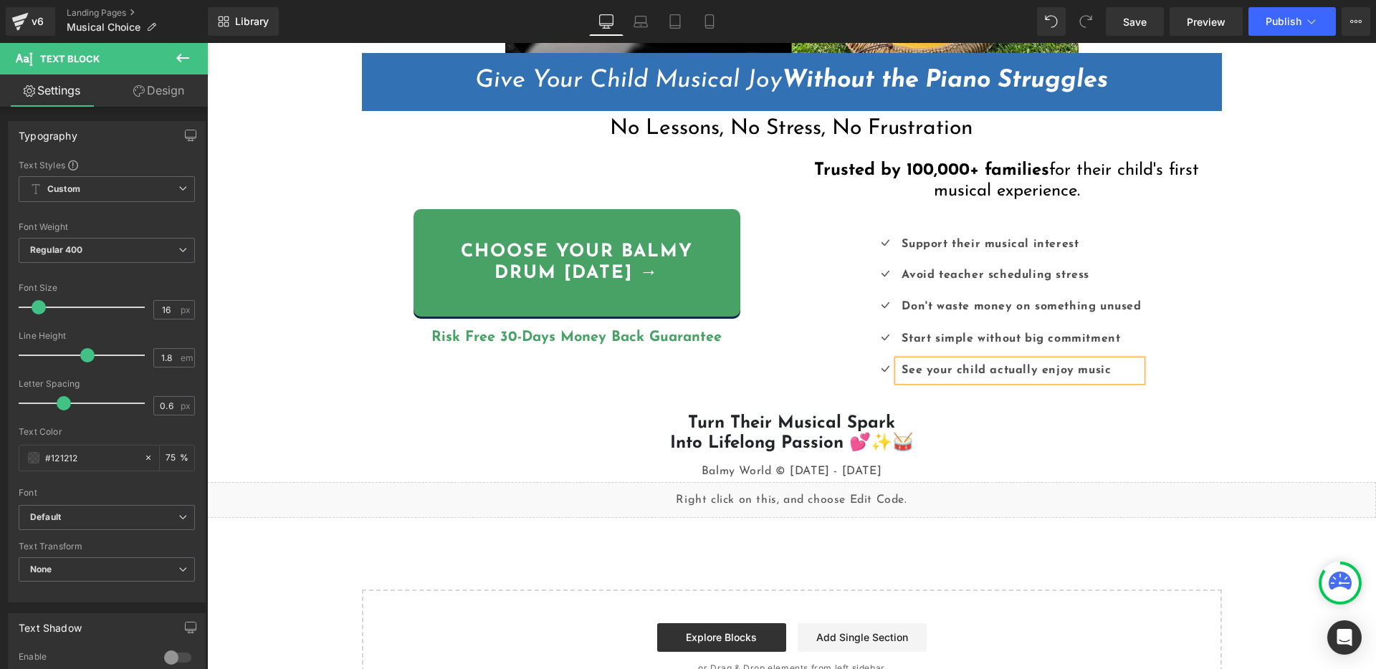
click at [1326, 302] on div "Liquid {{ [DOMAIN_NAME]_announcement_text }} UP TO 60% OFF Heading Row Image Gi…" at bounding box center [791, 117] width 1169 height 1180
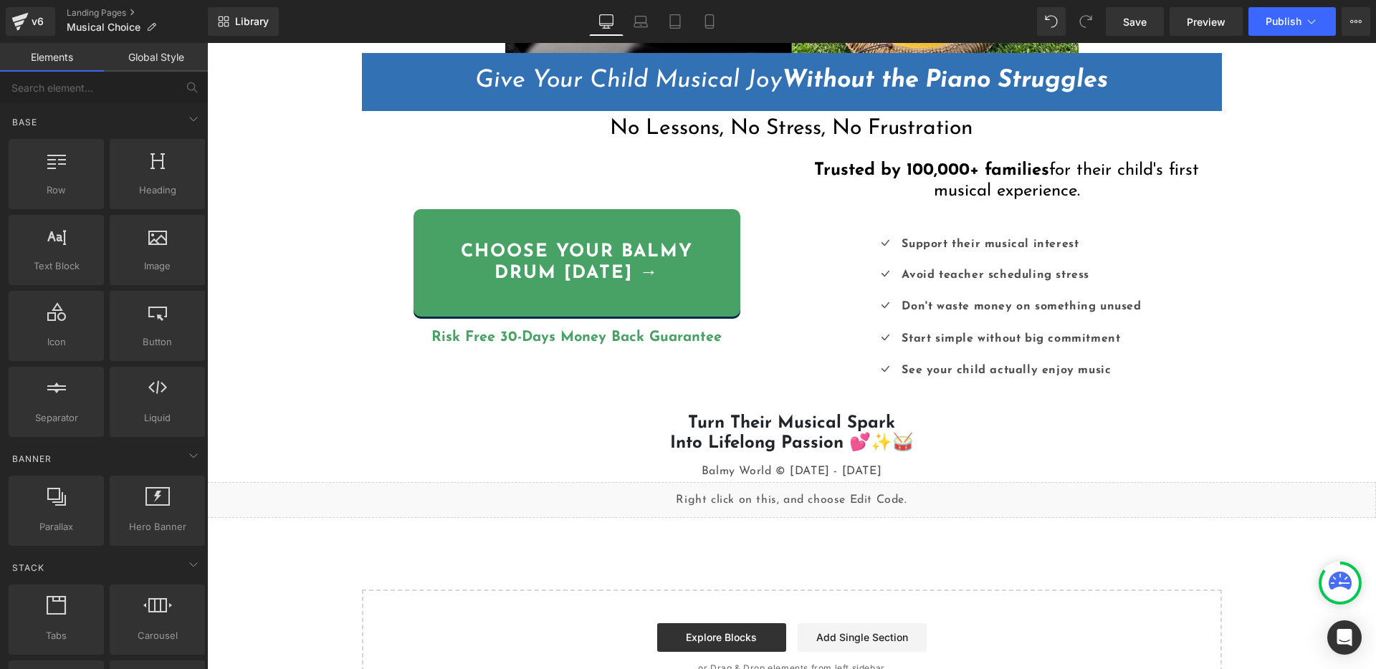
click at [1268, 266] on div "Liquid {{ [DOMAIN_NAME]_announcement_text }} UP TO 60% OFF Heading Row Image Gi…" at bounding box center [791, 117] width 1169 height 1180
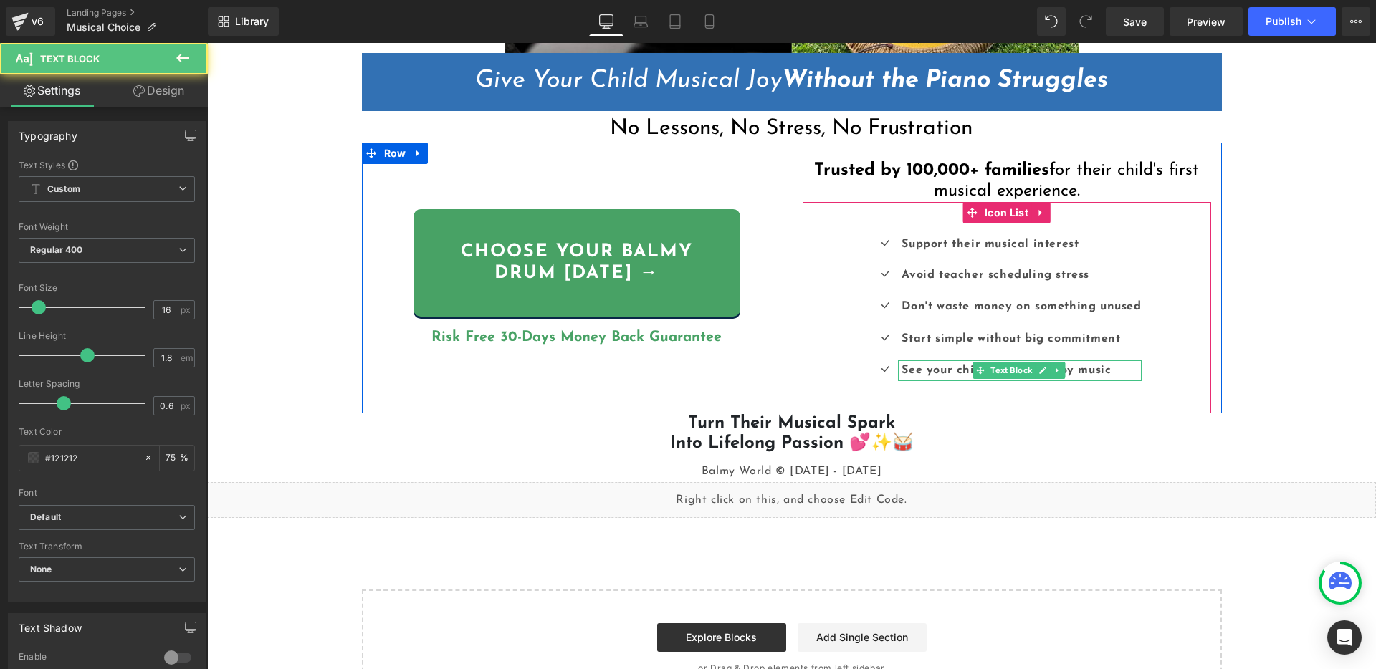
click at [929, 370] on strong "See your child actually enjoy music" at bounding box center [1005, 370] width 209 height 11
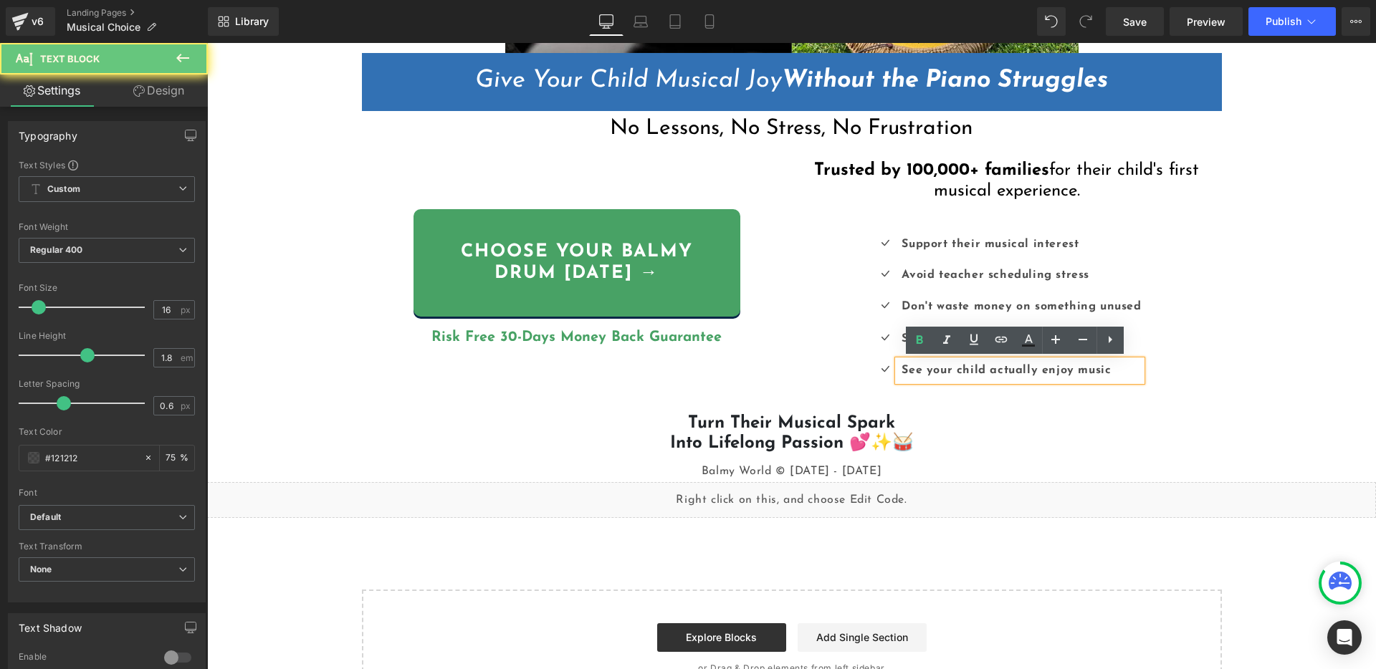
click at [904, 372] on strong "See your child actually enjoy music" at bounding box center [1005, 370] width 209 height 11
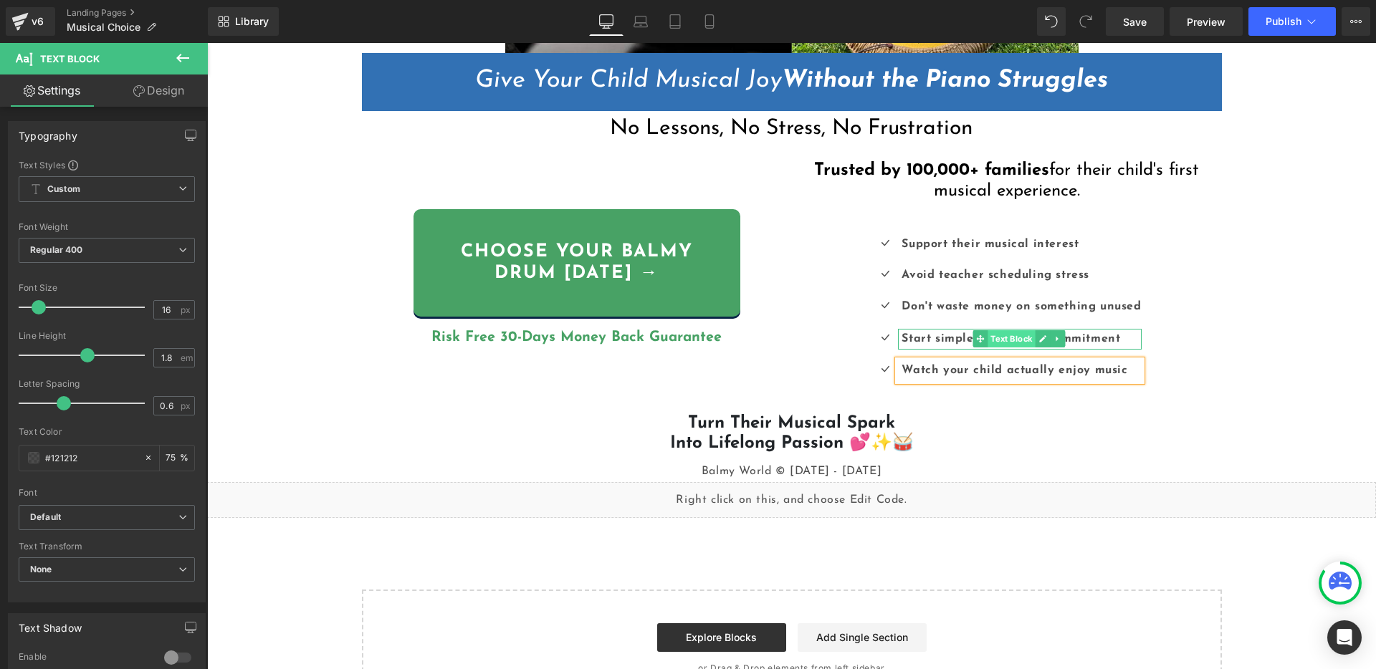
click at [1024, 343] on span "Text Block" at bounding box center [1011, 338] width 47 height 17
click at [1093, 346] on div at bounding box center [1019, 348] width 243 height 4
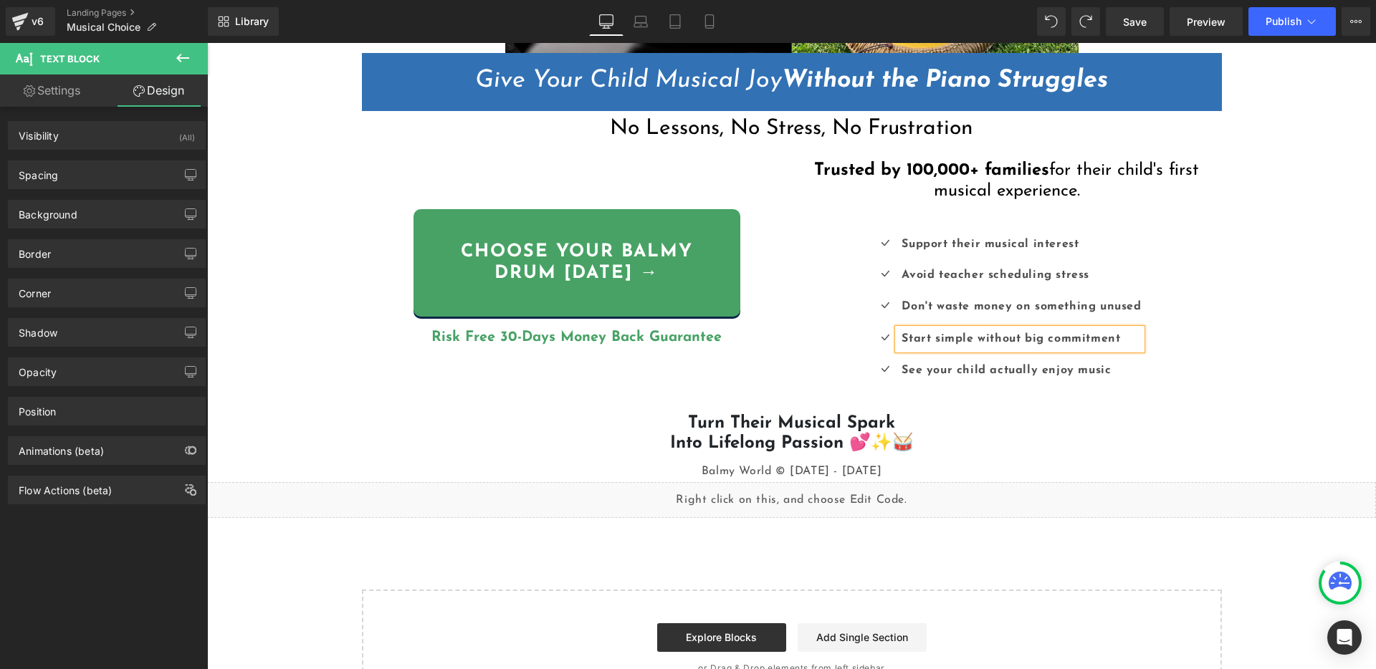
click at [1241, 356] on div "Liquid {{ [DOMAIN_NAME]_announcement_text }} UP TO 60% OFF Heading Row Image Gi…" at bounding box center [791, 117] width 1169 height 1180
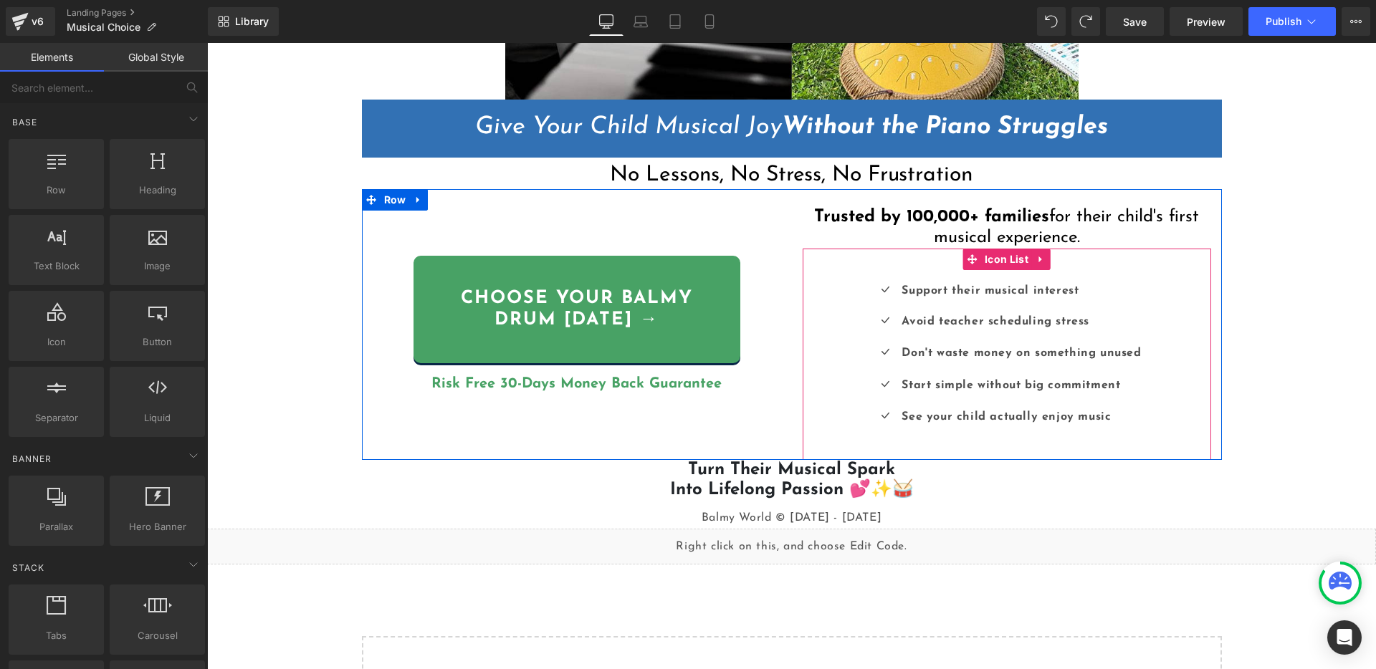
scroll to position [461, 0]
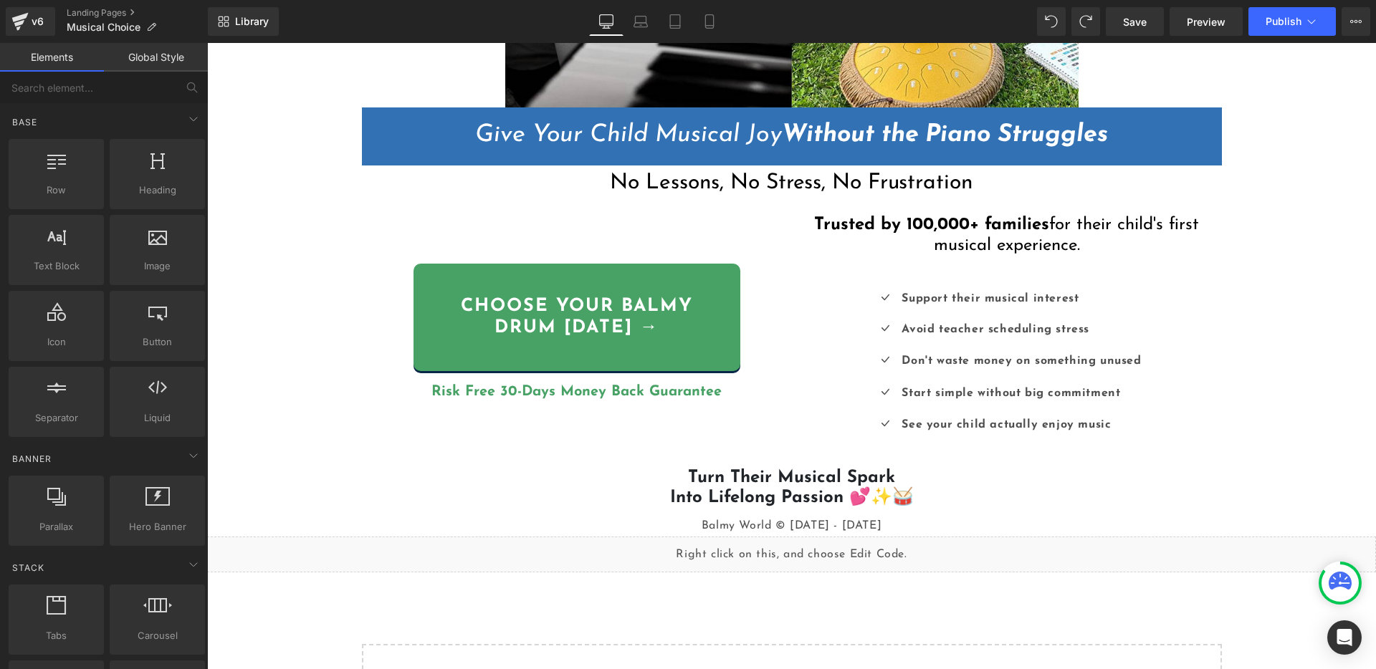
click at [1237, 326] on div "Liquid {{ [DOMAIN_NAME]_announcement_text }} UP TO 60% OFF Heading Row Image Gi…" at bounding box center [791, 172] width 1169 height 1180
click at [1139, 21] on span "Save" at bounding box center [1135, 21] width 24 height 15
click at [708, 21] on icon at bounding box center [709, 21] width 14 height 14
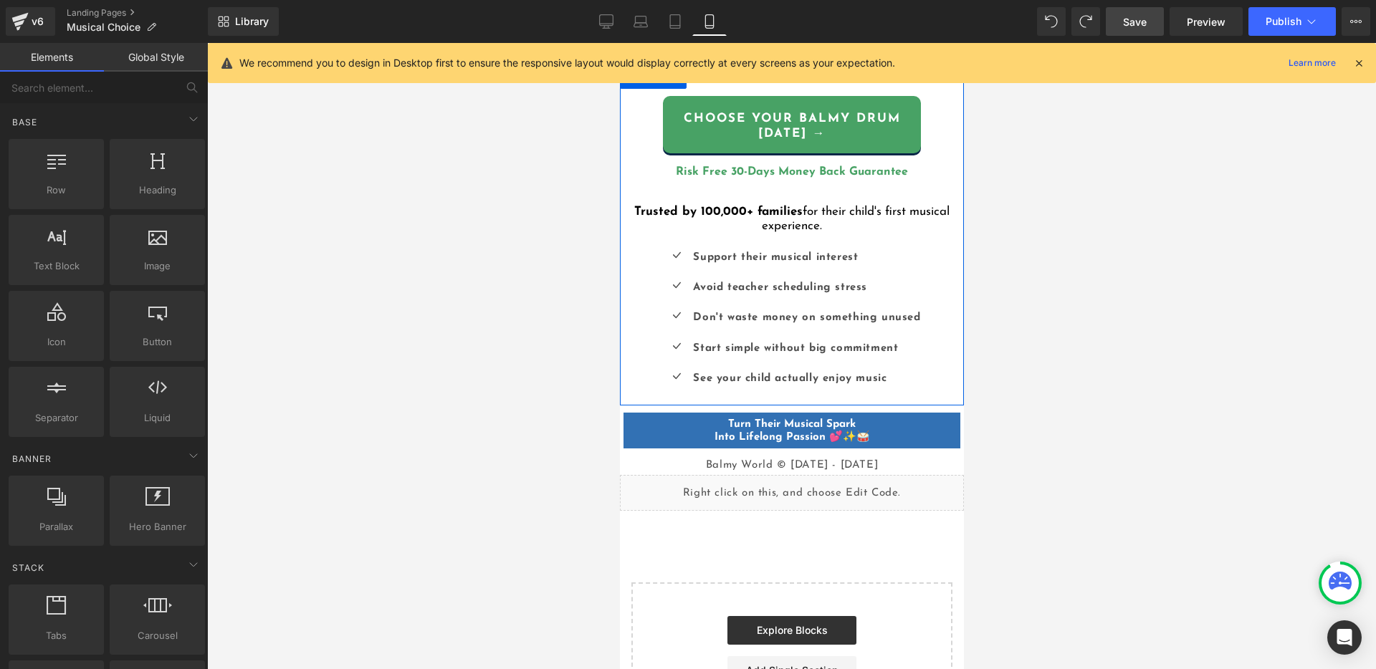
scroll to position [380, 0]
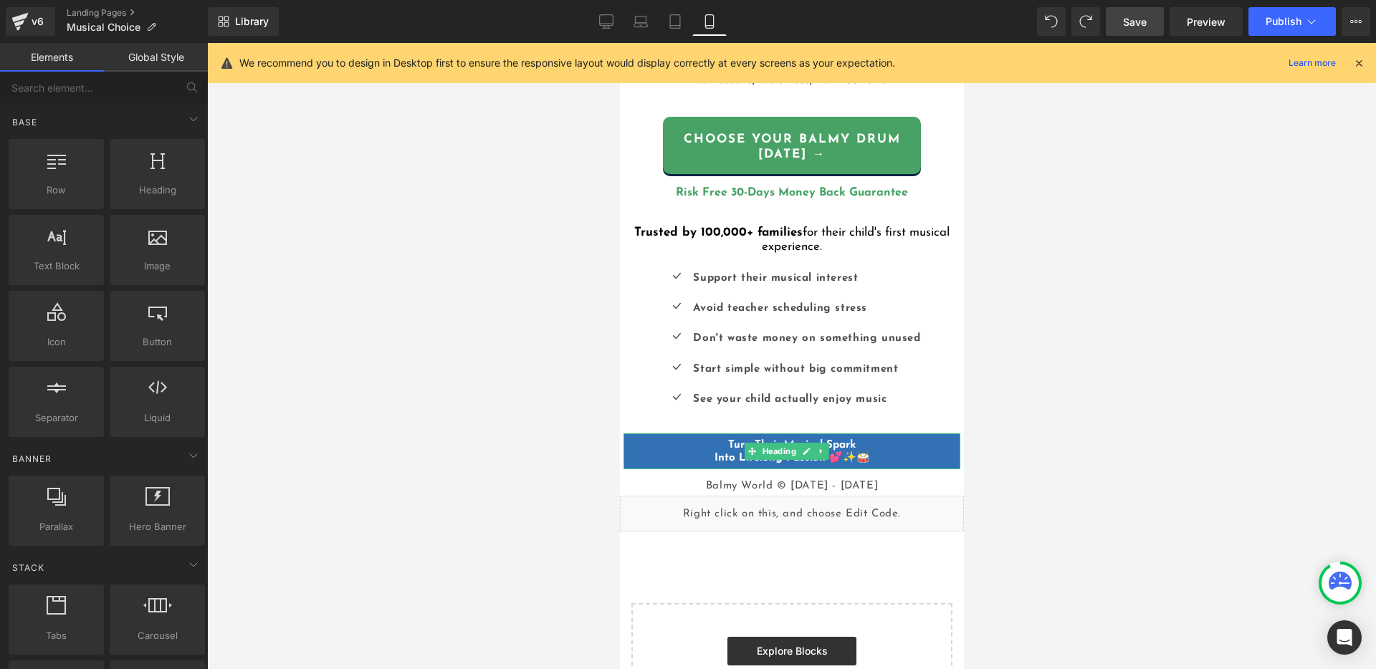
click at [710, 449] on h1 "Turn Their Musical Spark Into Lifelong Passion 💕✨🥁" at bounding box center [791, 452] width 337 height 26
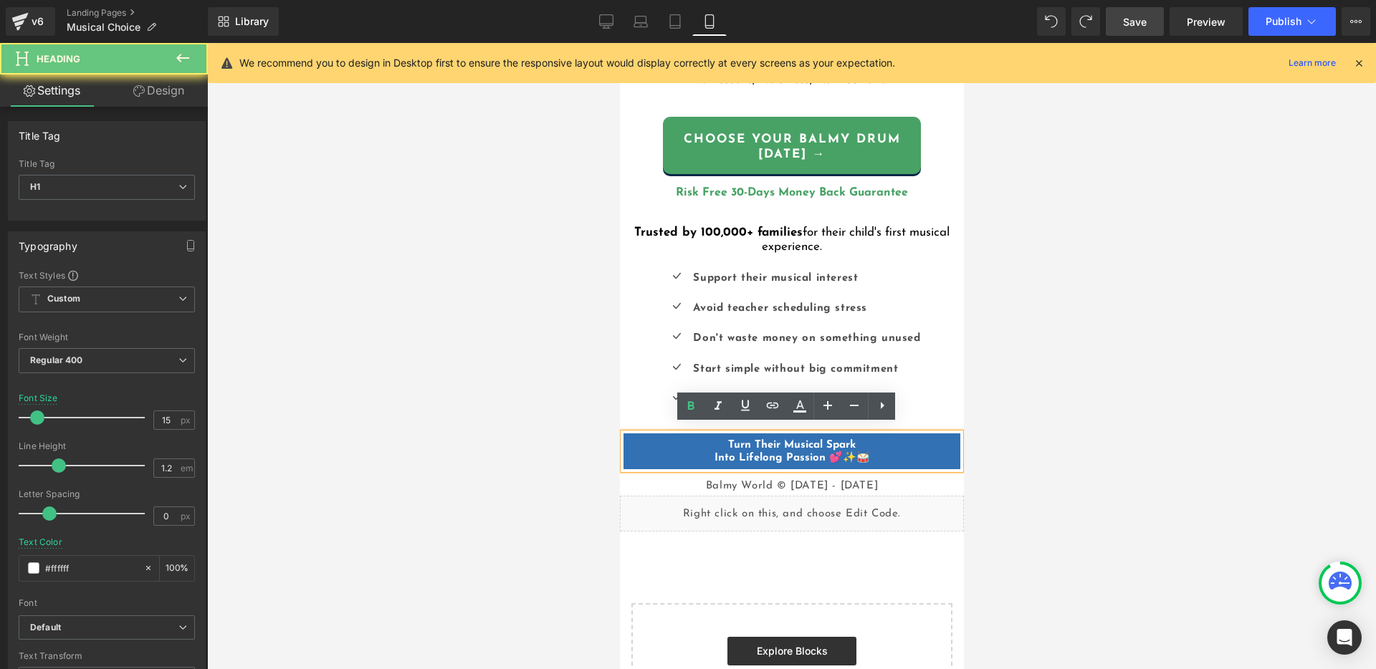
click at [714, 453] on b "Into Lifelong Passion 💕✨🥁" at bounding box center [791, 458] width 155 height 11
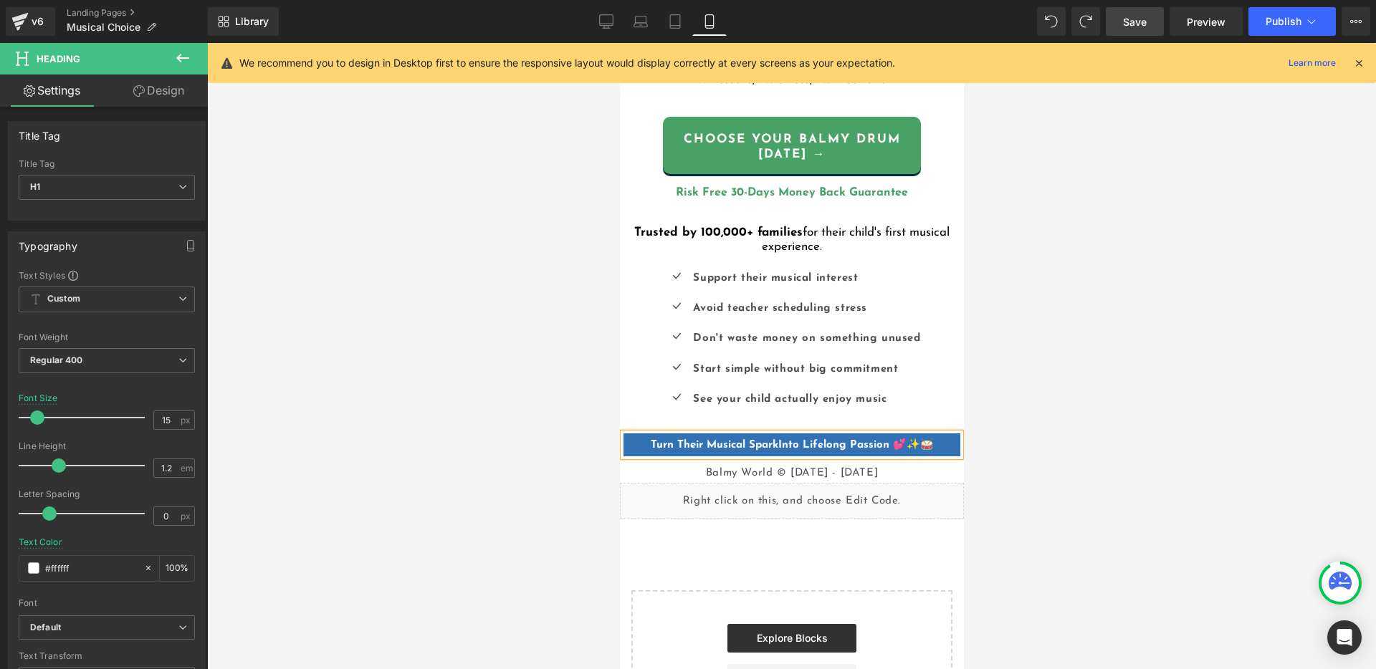
drag, startPoint x: 929, startPoint y: 427, endPoint x: 961, endPoint y: 436, distance: 33.4
click at [929, 434] on div "Turn Their Musical Spark Into Lifelong Passion 💕✨🥁" at bounding box center [791, 445] width 337 height 23
click at [935, 439] on h1 "Turn Their Musical Spark Into Lifelong Passion 💕✨🥁" at bounding box center [791, 445] width 337 height 13
click at [831, 402] on icon at bounding box center [827, 405] width 17 height 17
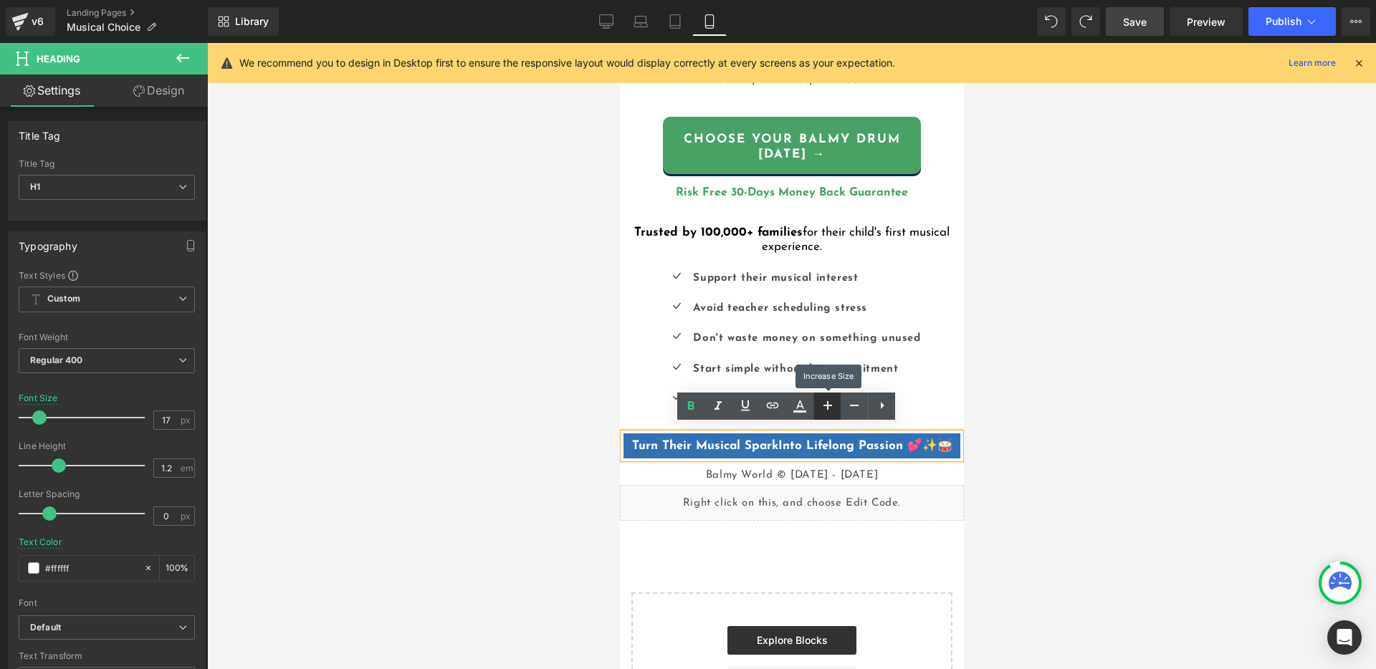
click at [830, 401] on icon at bounding box center [827, 405] width 17 height 17
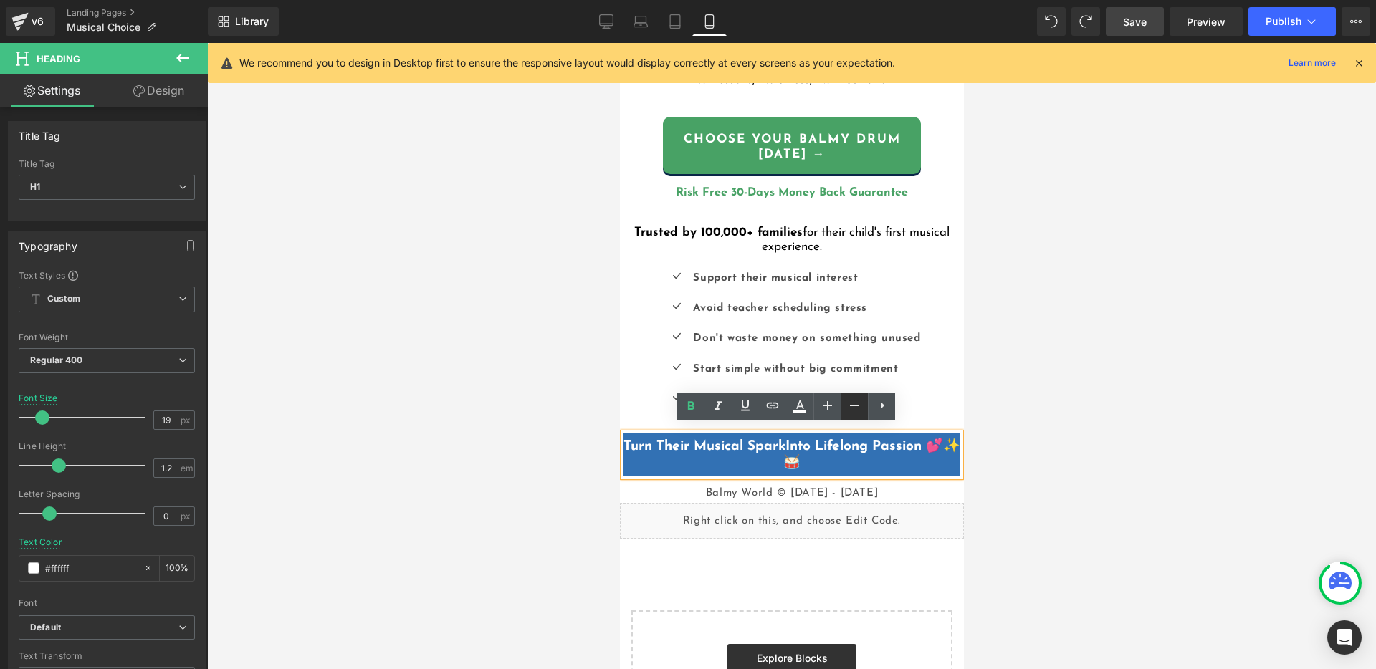
click at [855, 406] on icon at bounding box center [854, 405] width 9 height 1
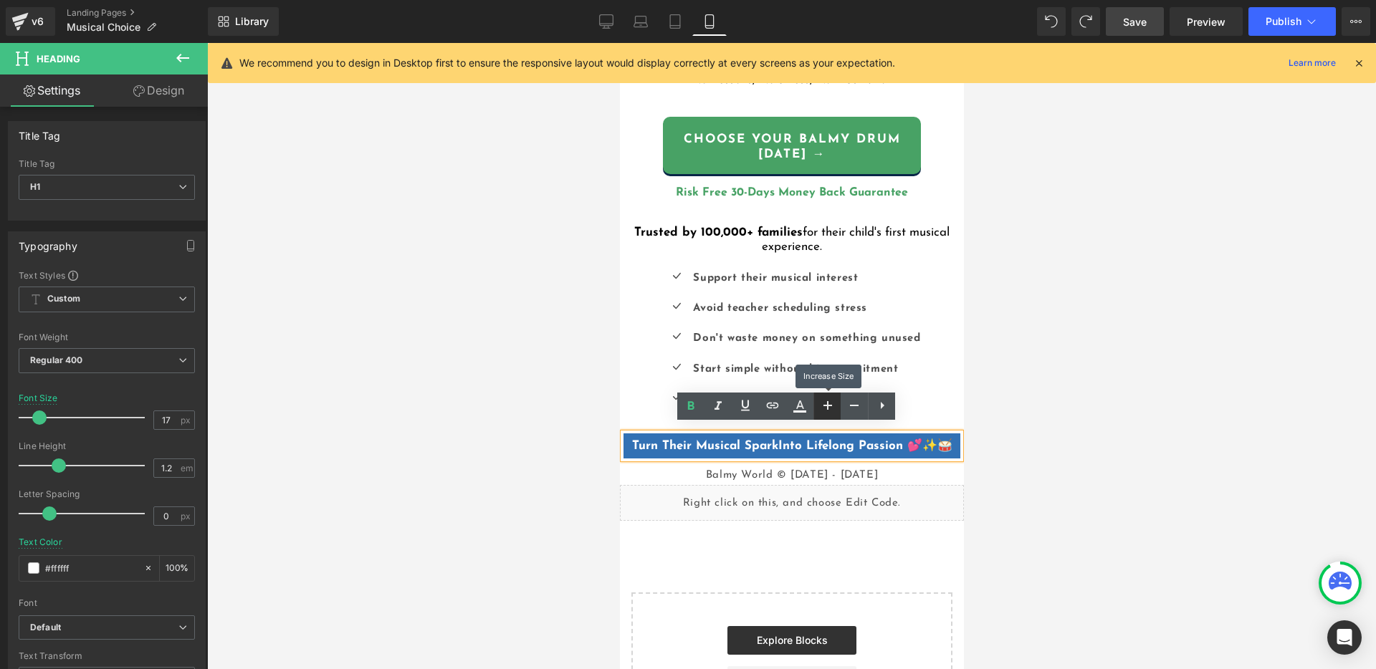
click at [831, 405] on icon at bounding box center [827, 405] width 9 height 9
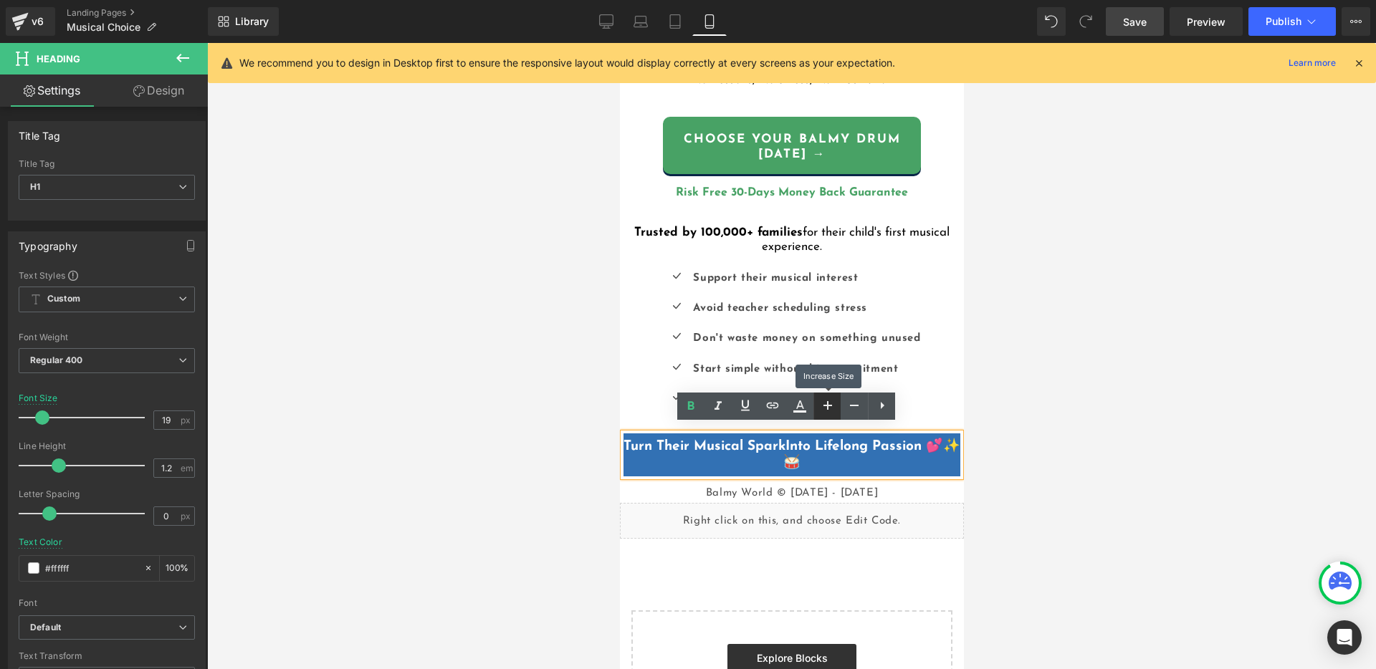
click at [831, 405] on icon at bounding box center [827, 405] width 9 height 9
type input "21"
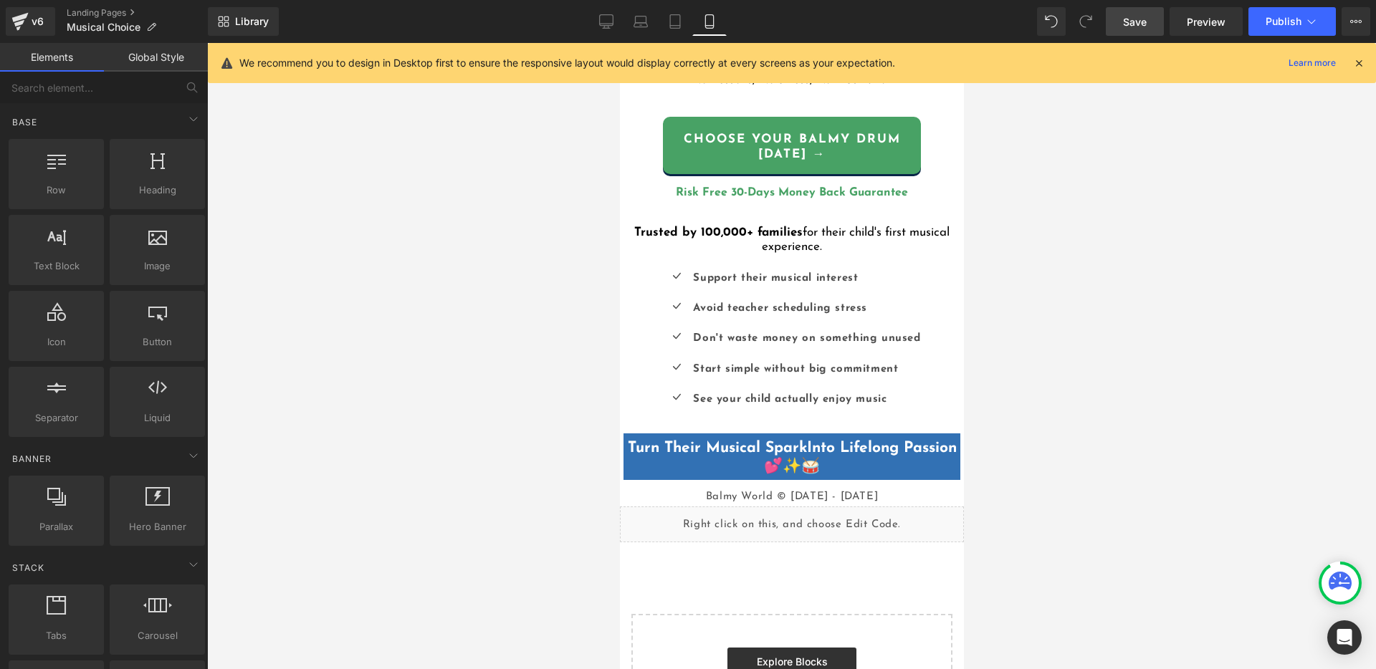
click at [1091, 428] on div at bounding box center [791, 356] width 1169 height 626
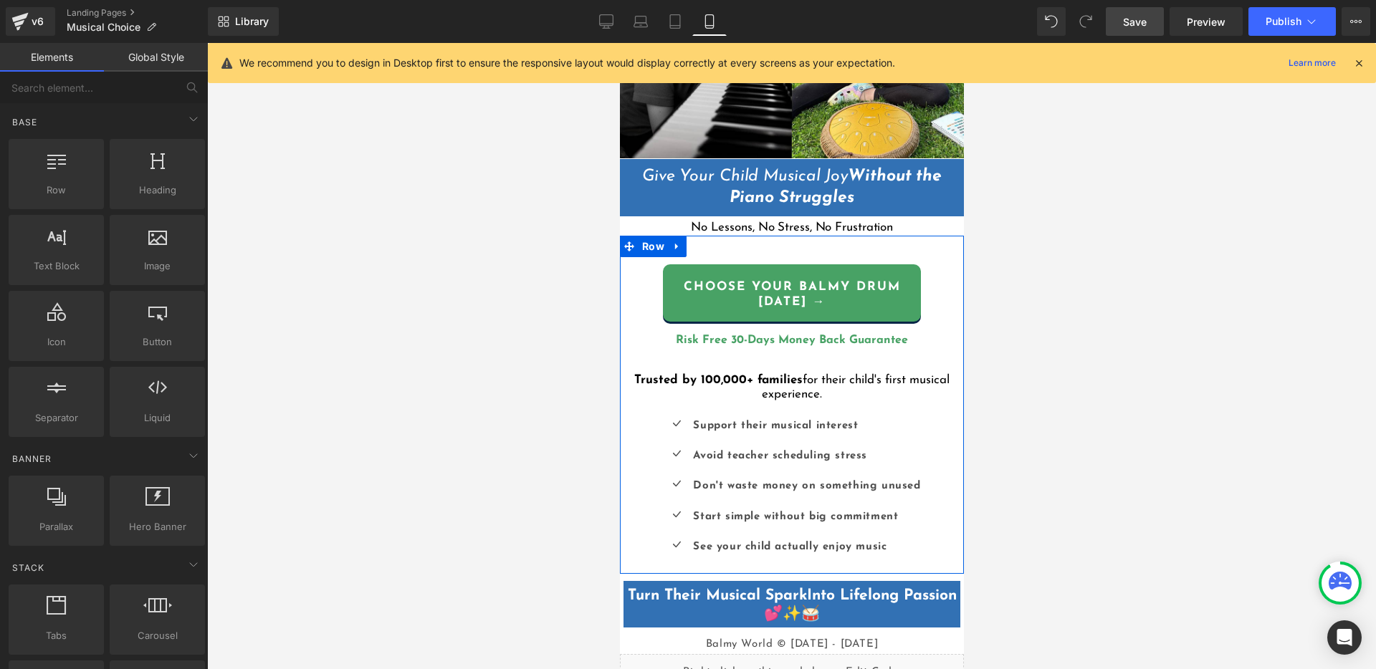
scroll to position [229, 0]
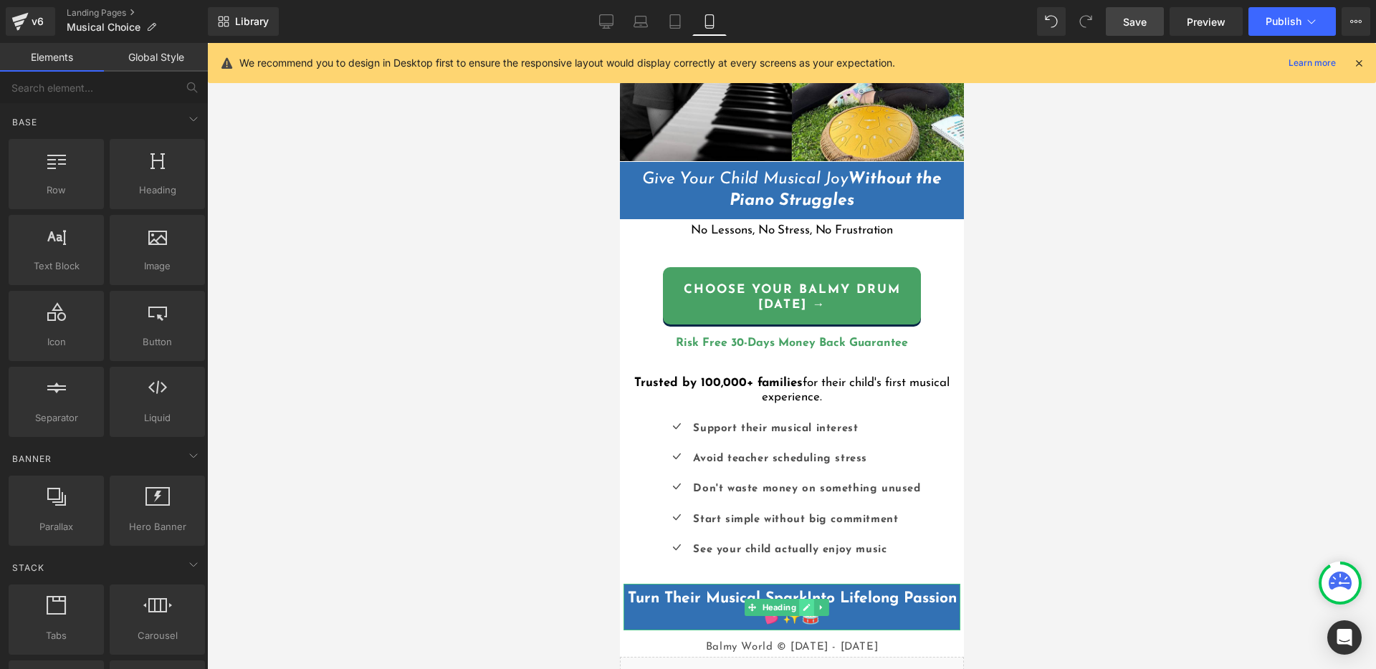
click at [806, 604] on icon at bounding box center [805, 607] width 7 height 7
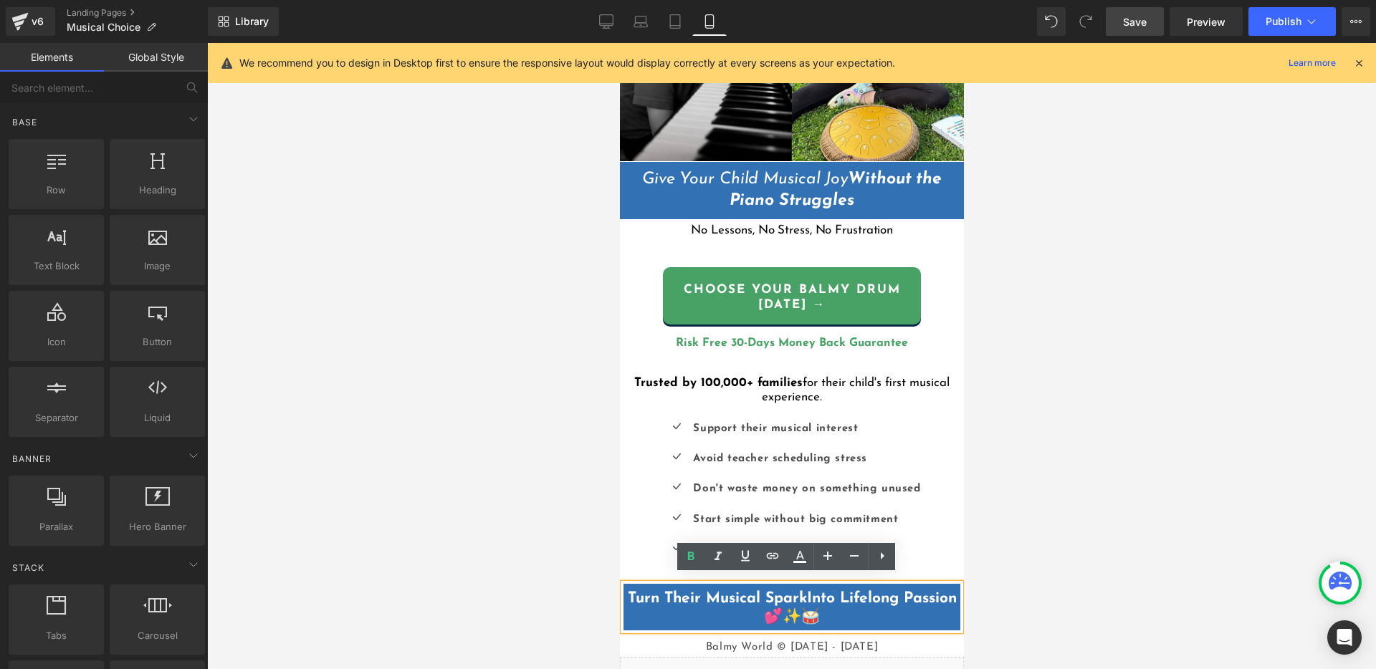
click at [778, 608] on b "Into Lifelong Passion 💕✨🥁" at bounding box center [859, 607] width 193 height 33
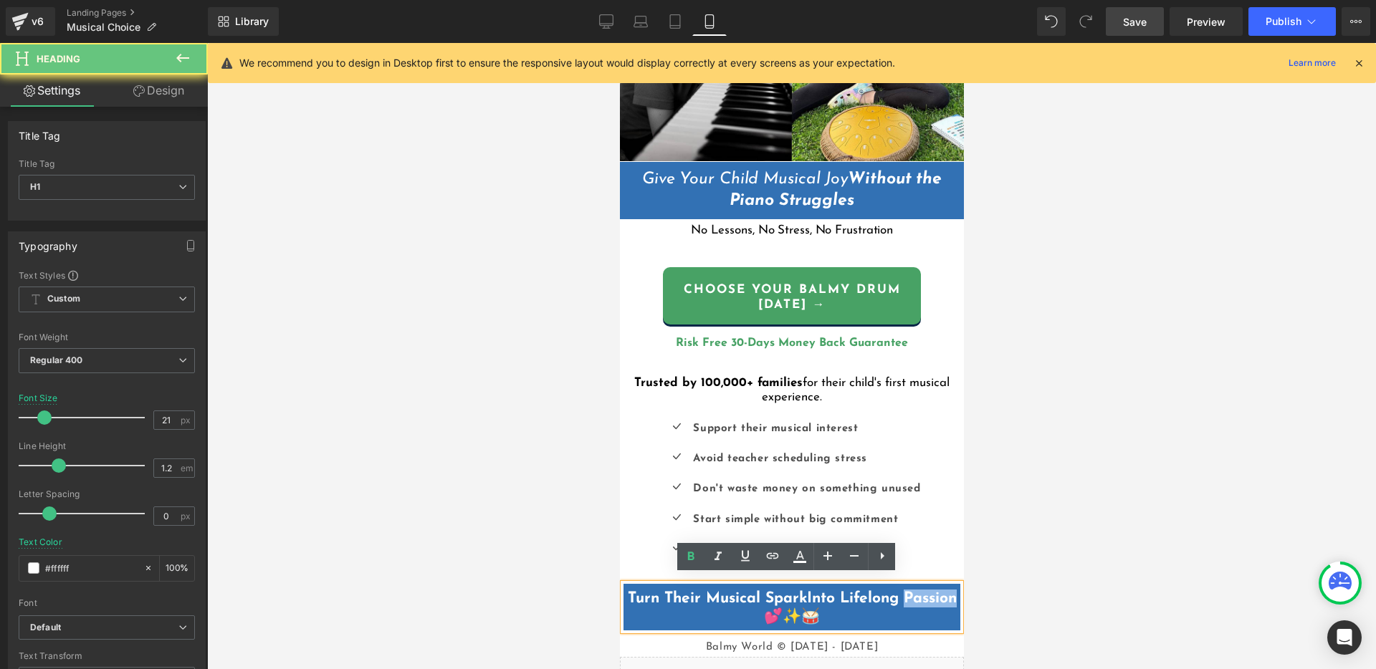
click at [777, 608] on b "Into Lifelong Passion 💕✨🥁" at bounding box center [859, 607] width 193 height 33
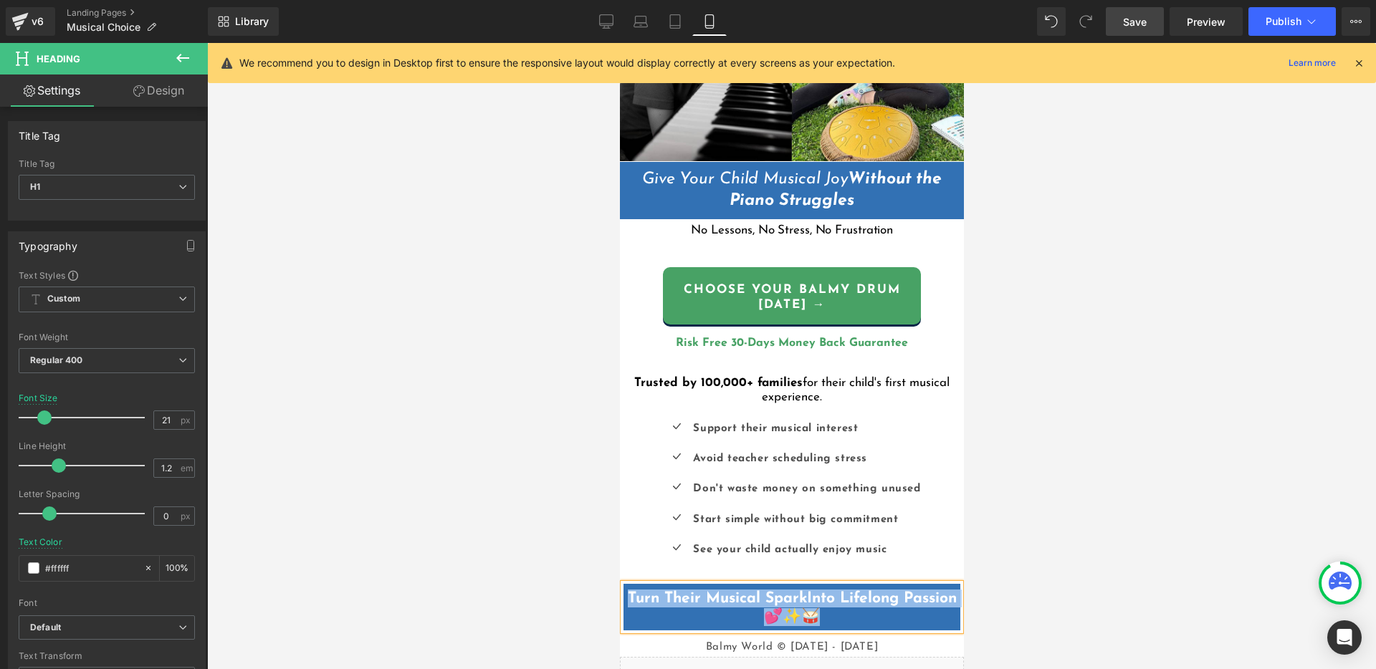
copy h1 "Turn Their Musical Spark Into Lifelong Passion 💕✨🥁"
click at [895, 604] on h1 "Turn Their Musical Spark Into Lifelong Passion 💕✨🥁" at bounding box center [791, 608] width 337 height 36
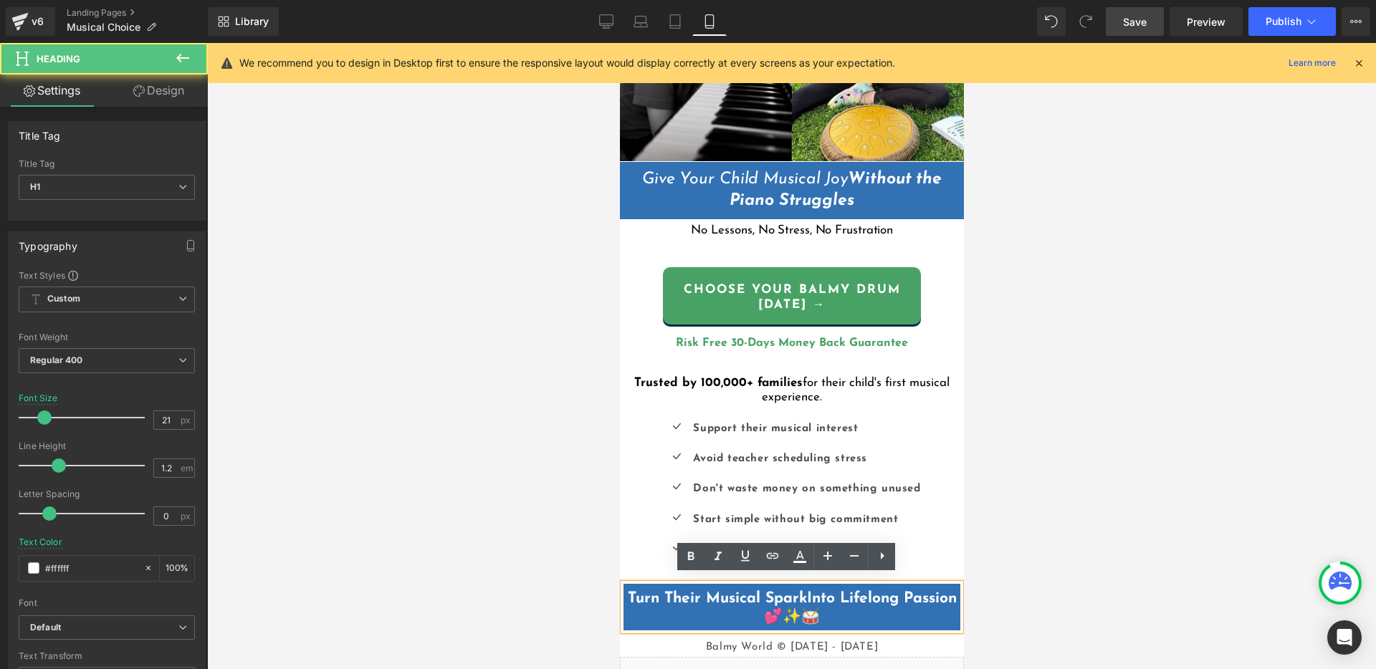
click at [861, 591] on b "Into Lifelong Passion 💕✨🥁" at bounding box center [859, 607] width 193 height 33
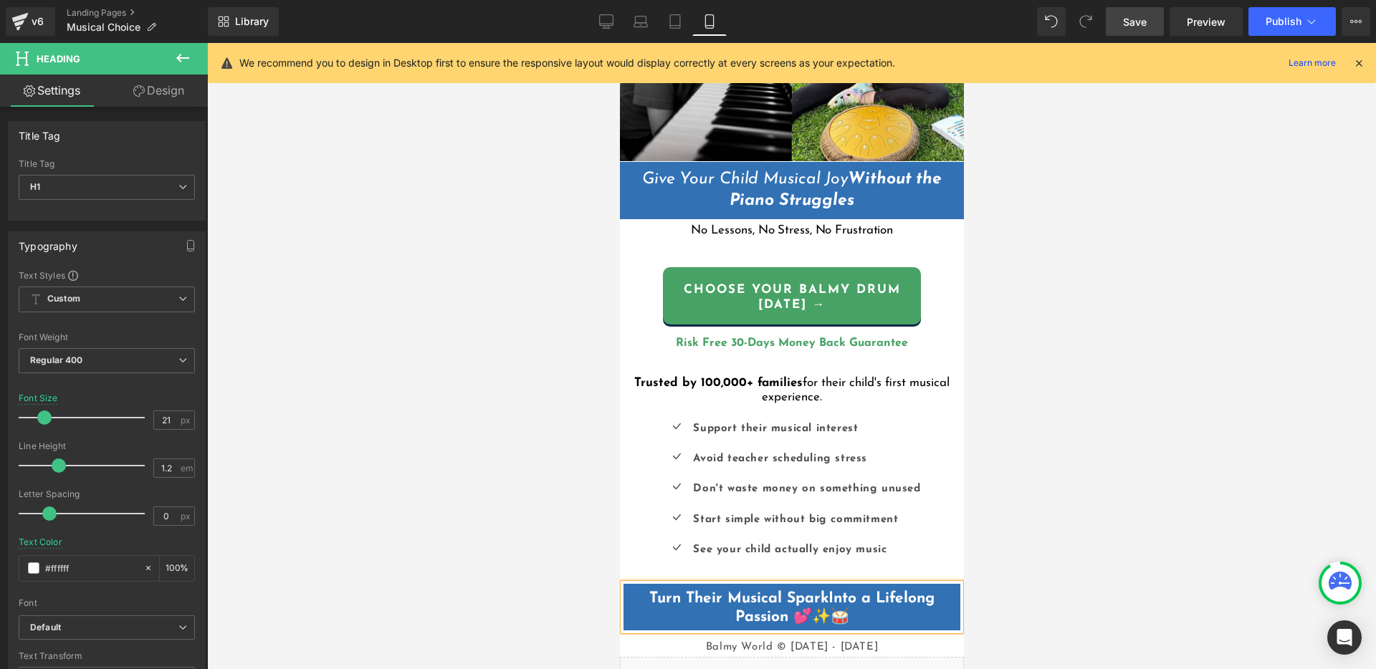
click at [922, 608] on h1 "Turn Their Musical Spark Into a Lifelong Passion 💕✨🥁" at bounding box center [791, 608] width 337 height 36
click at [1088, 580] on div at bounding box center [791, 356] width 1169 height 626
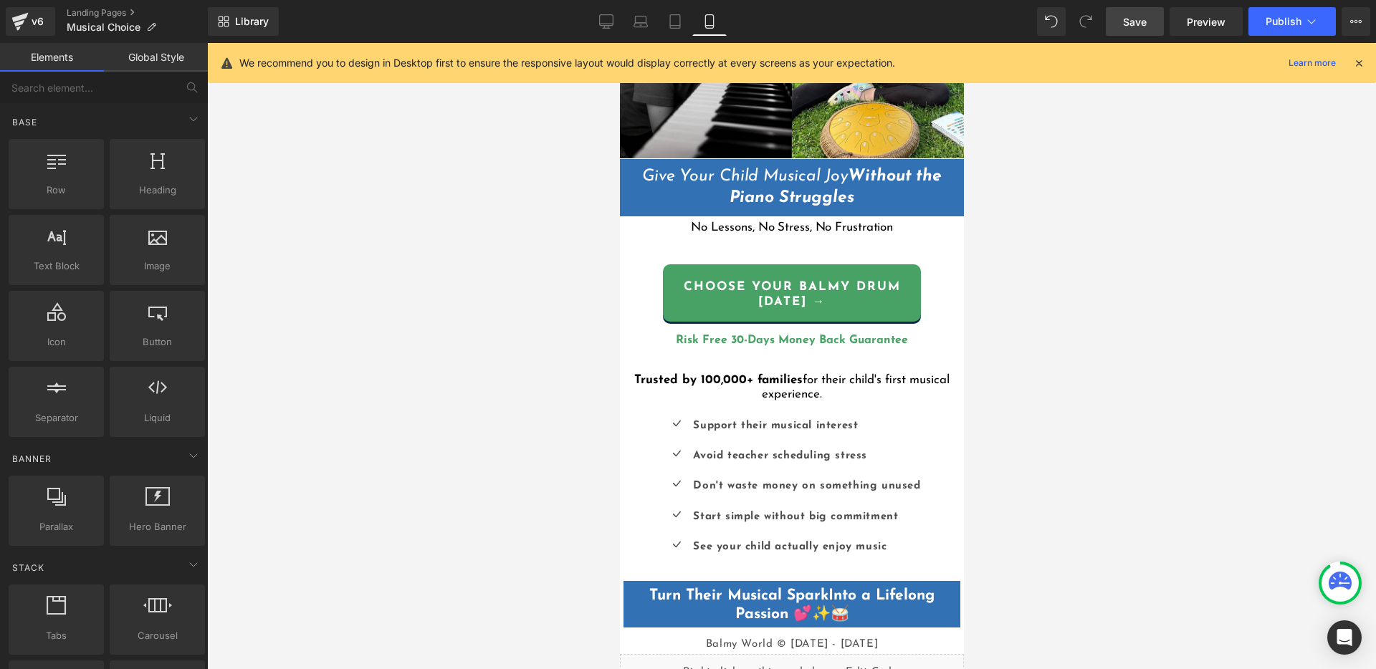
scroll to position [232, 0]
click at [1002, 492] on div at bounding box center [791, 356] width 1169 height 626
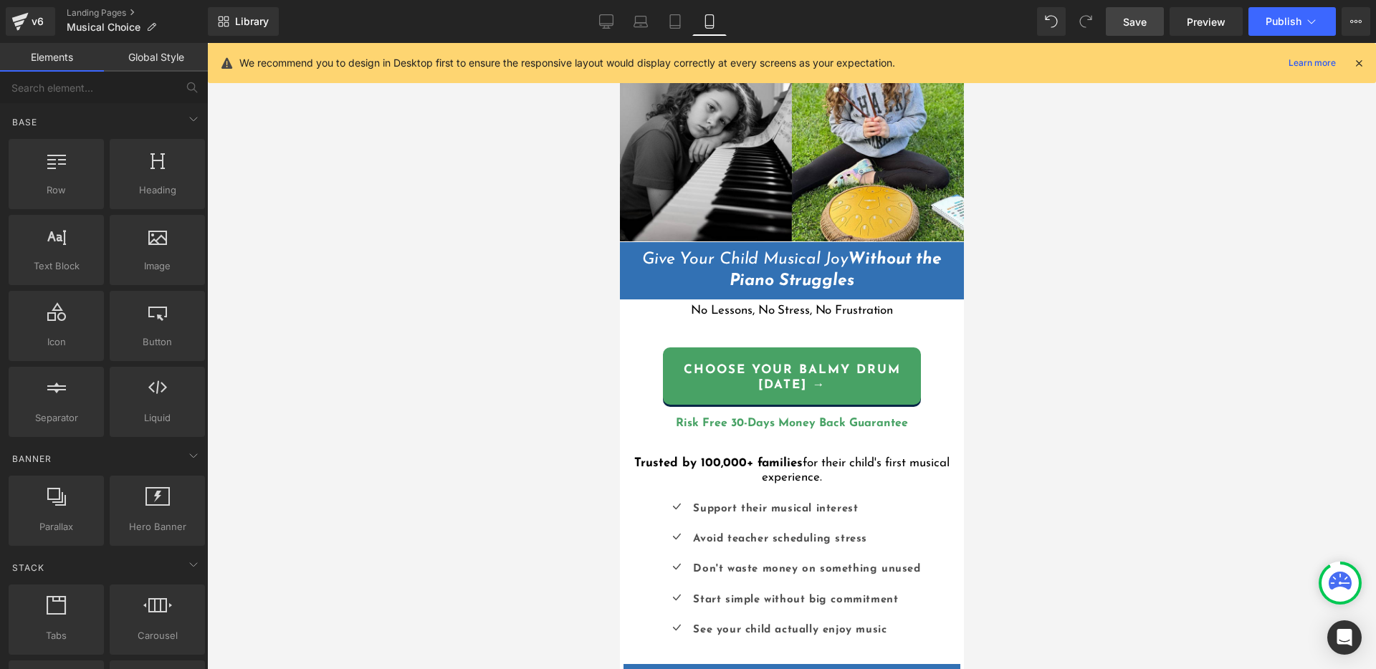
scroll to position [143, 0]
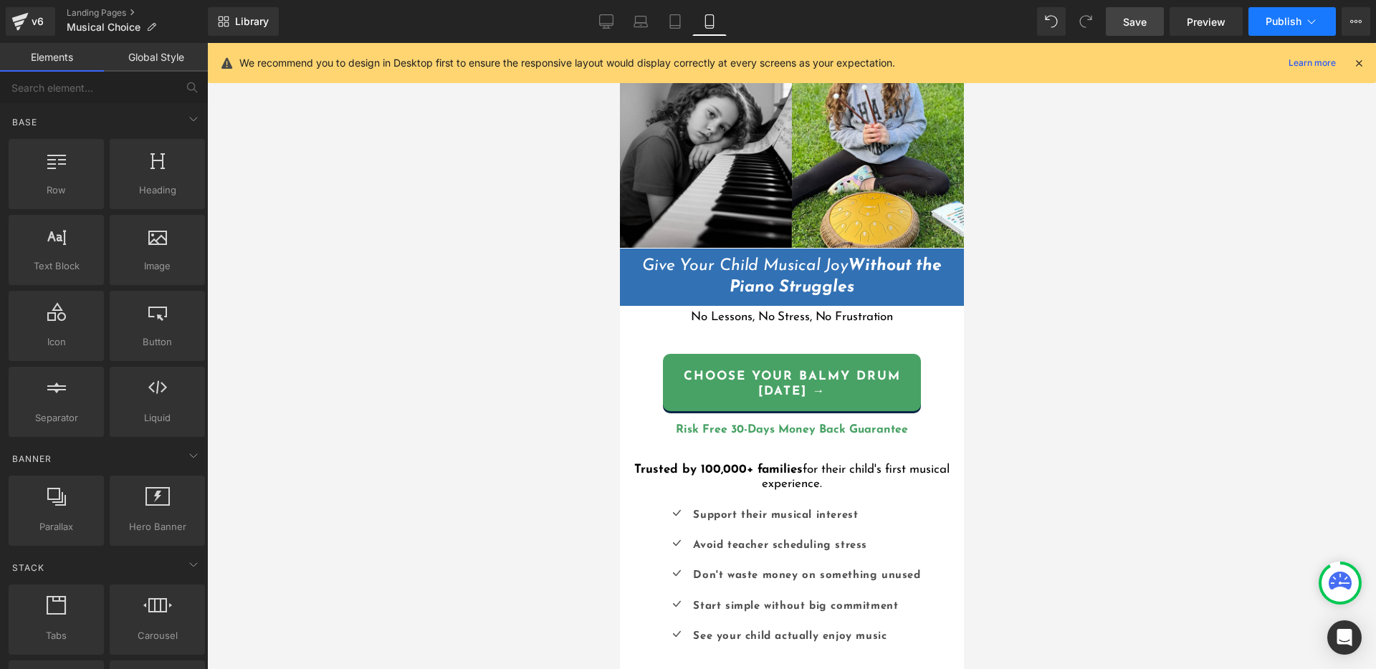
click at [1288, 27] on button "Publish" at bounding box center [1291, 21] width 87 height 29
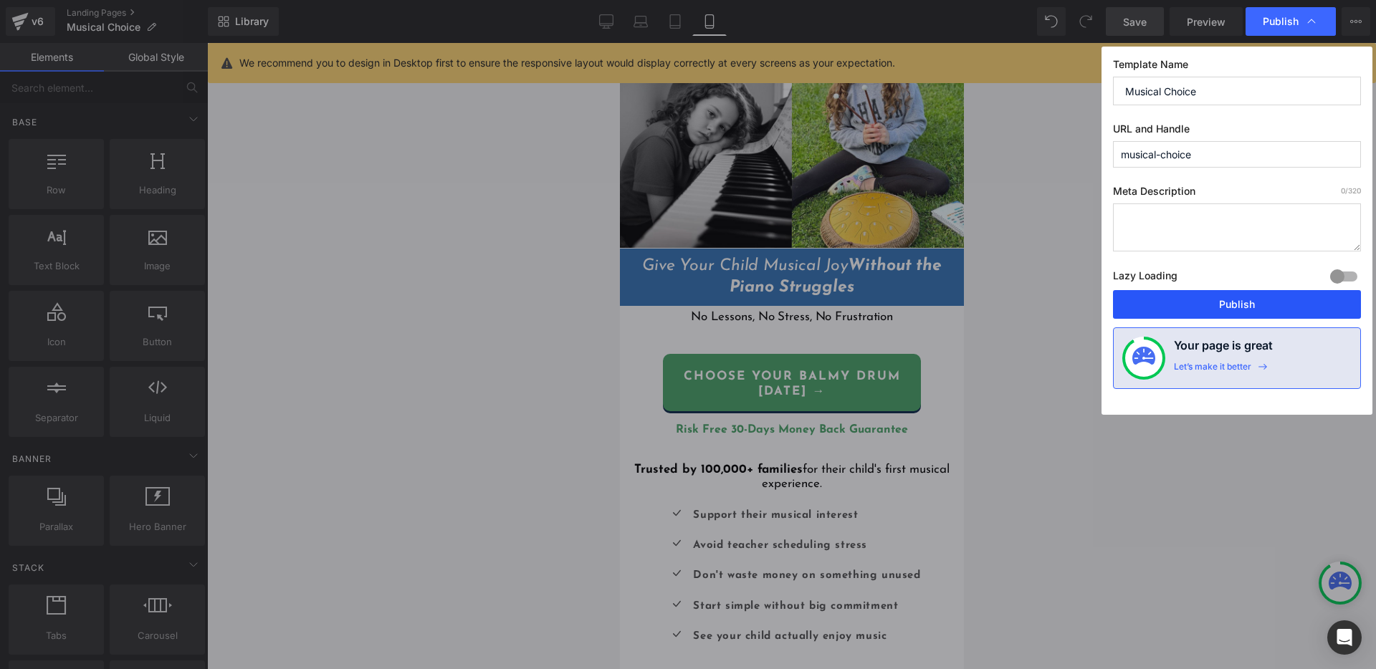
click at [1275, 306] on button "Publish" at bounding box center [1237, 304] width 248 height 29
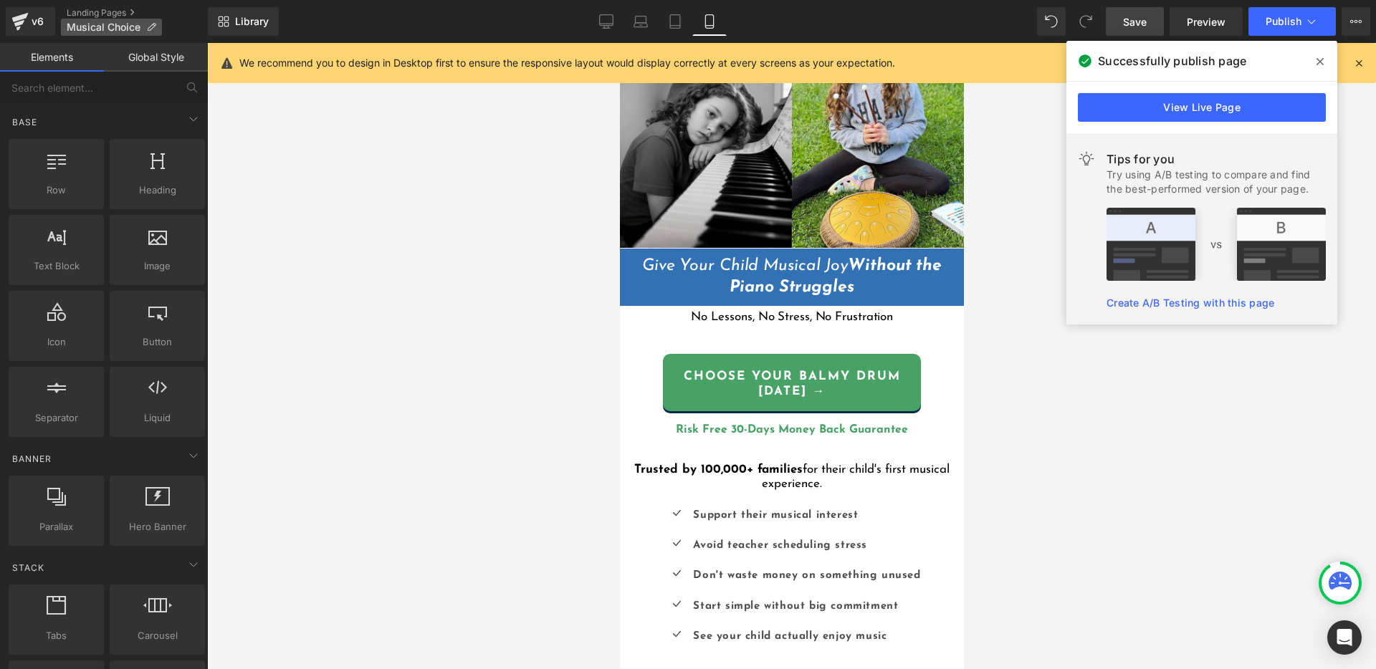
click at [111, 27] on span "Musical Choice" at bounding box center [104, 26] width 74 height 11
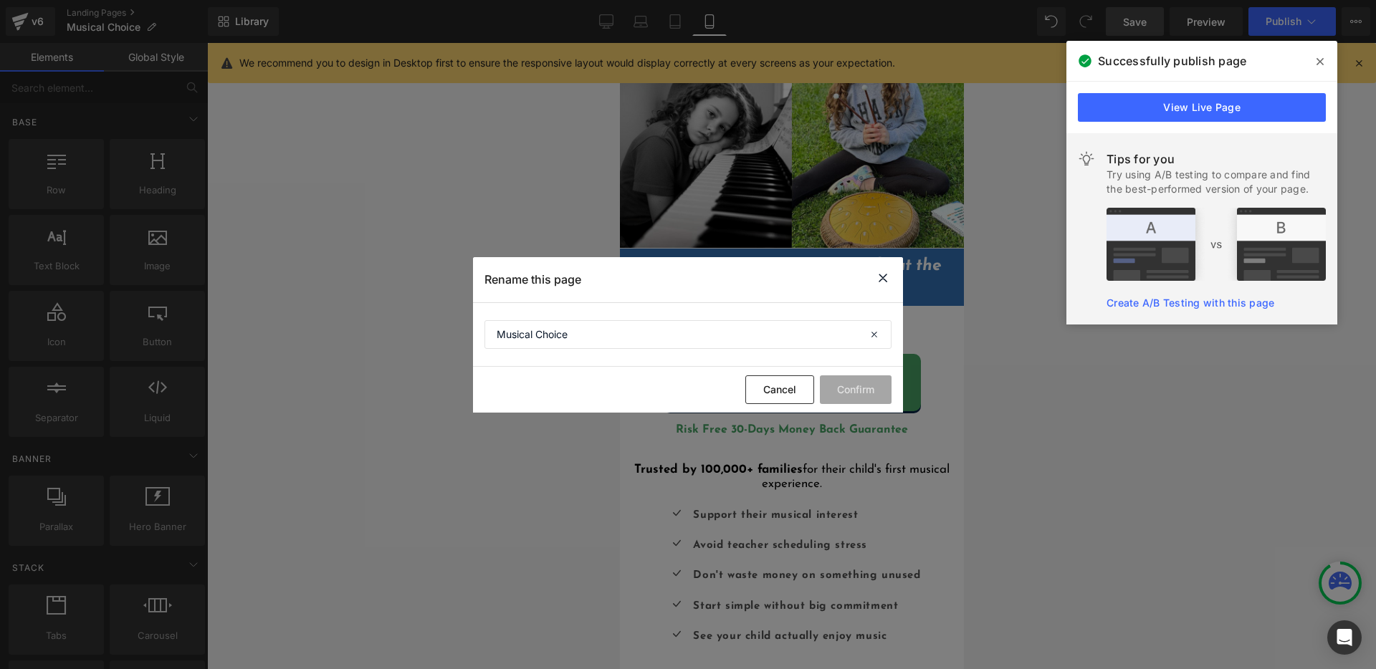
drag, startPoint x: 881, startPoint y: 273, endPoint x: 34, endPoint y: 213, distance: 848.4
click at [881, 273] on icon at bounding box center [882, 278] width 17 height 18
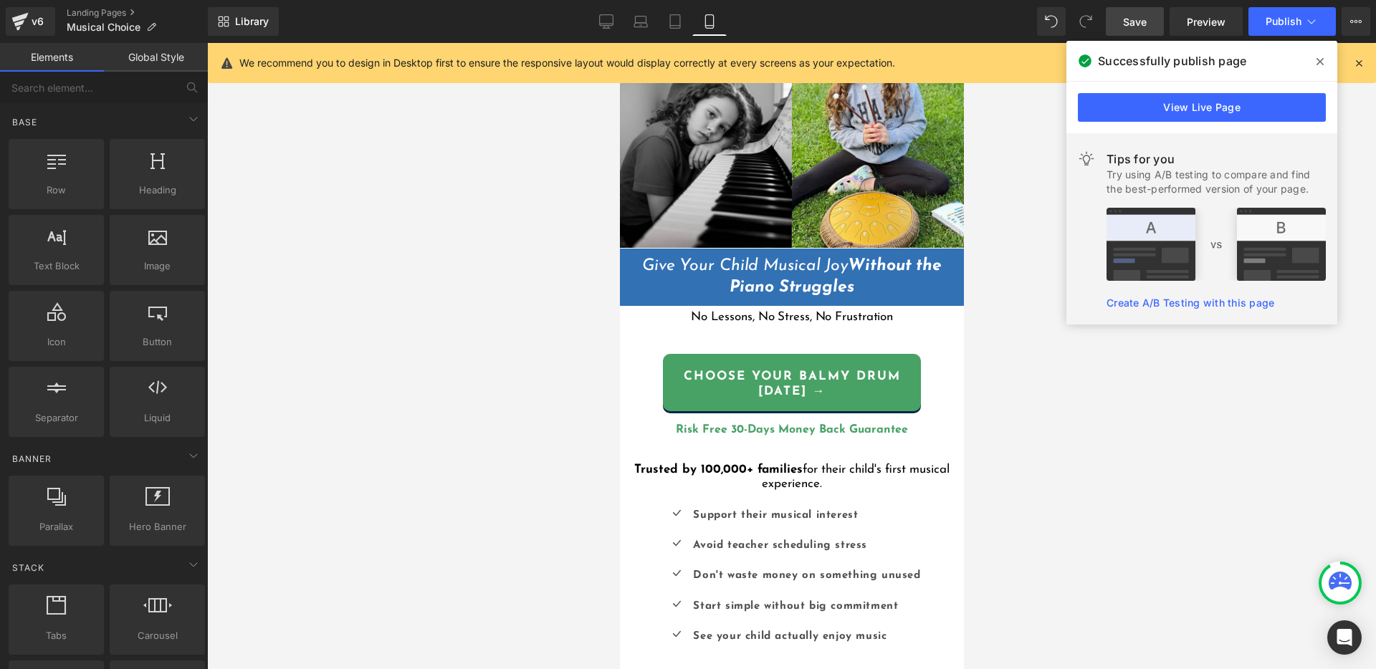
click at [353, 287] on div at bounding box center [791, 356] width 1169 height 626
click at [107, 17] on link "Landing Pages" at bounding box center [137, 12] width 141 height 11
